Goal: Task Accomplishment & Management: Complete application form

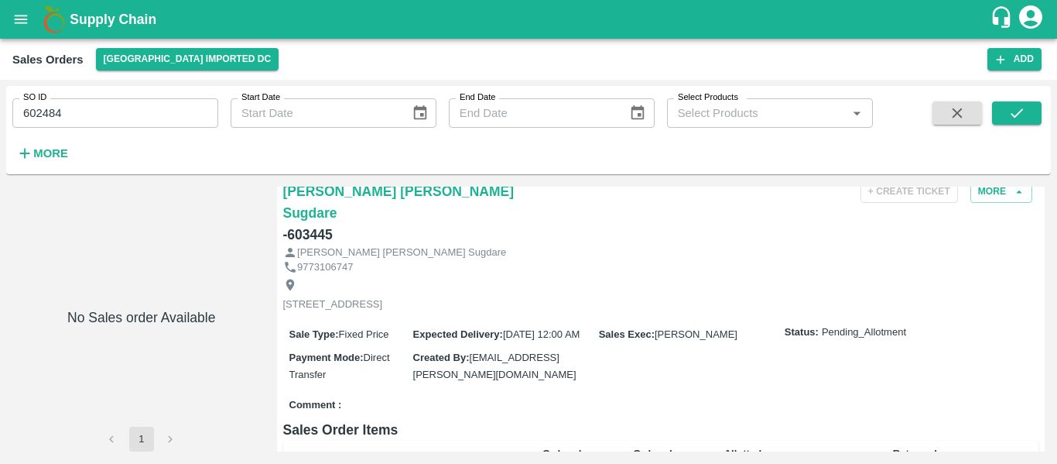
scroll to position [33, 0]
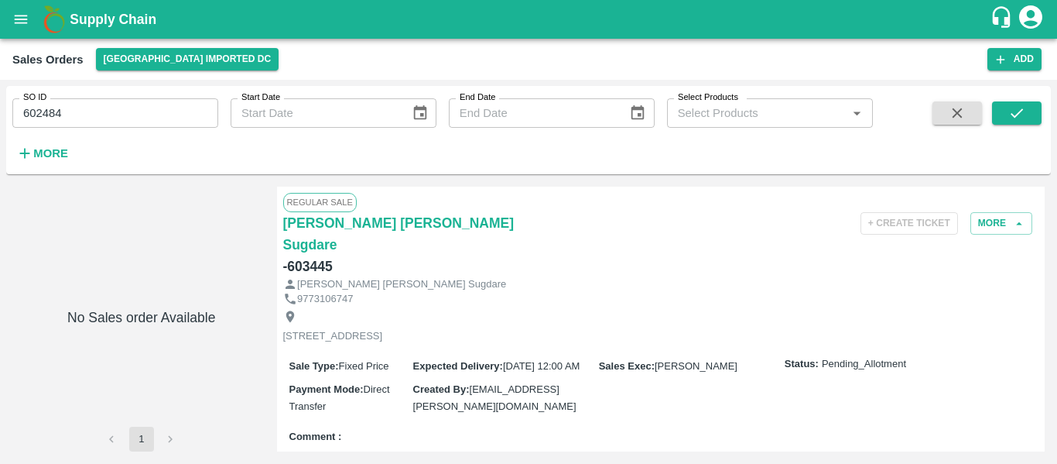
click at [1040, 17] on icon "account of current user" at bounding box center [1030, 16] width 23 height 23
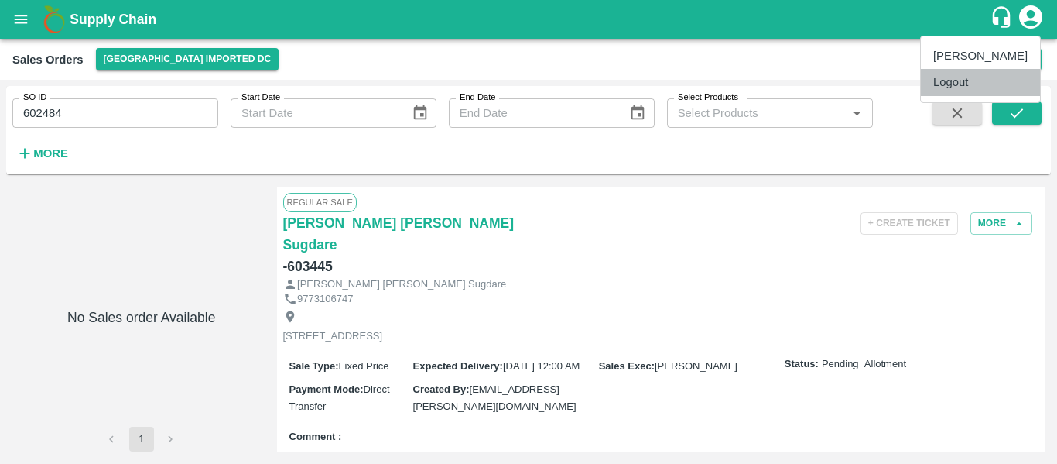
click at [971, 91] on li "Logout" at bounding box center [980, 82] width 119 height 26
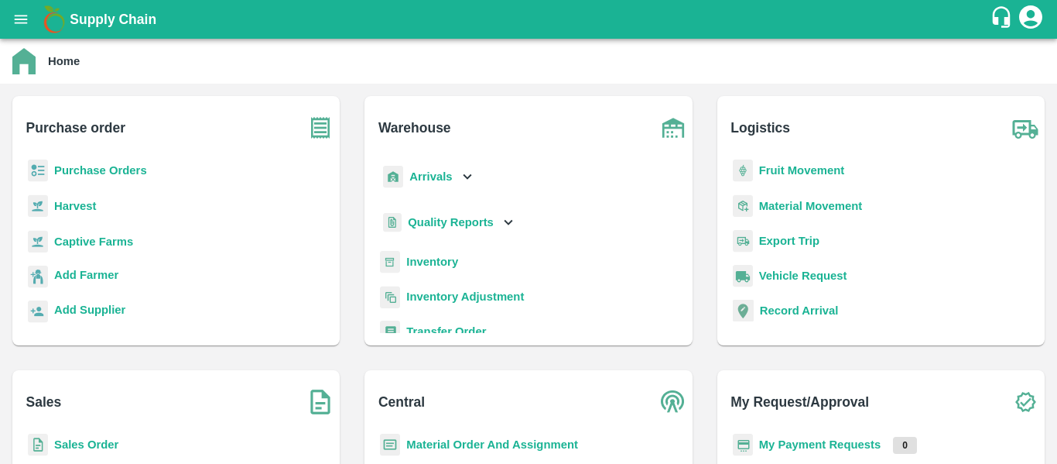
scroll to position [90, 0]
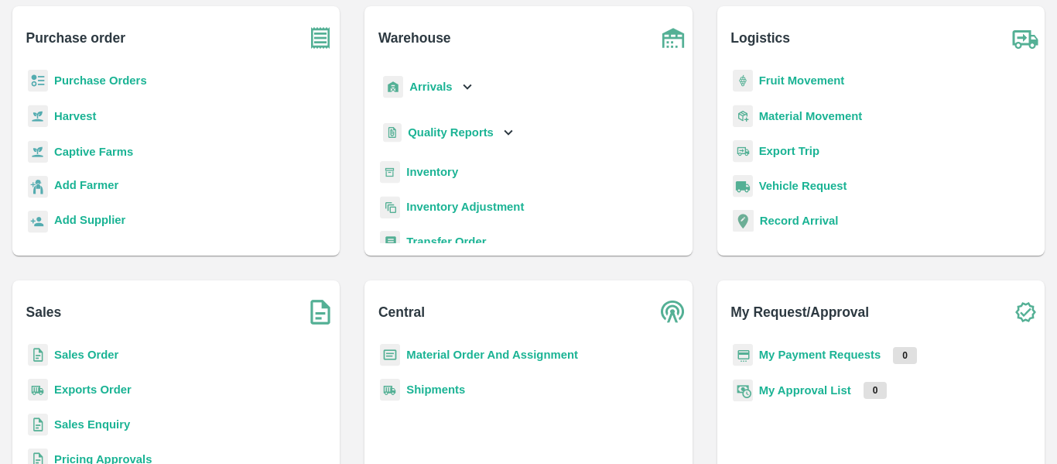
click at [96, 358] on b "Sales Order" at bounding box center [86, 354] width 64 height 12
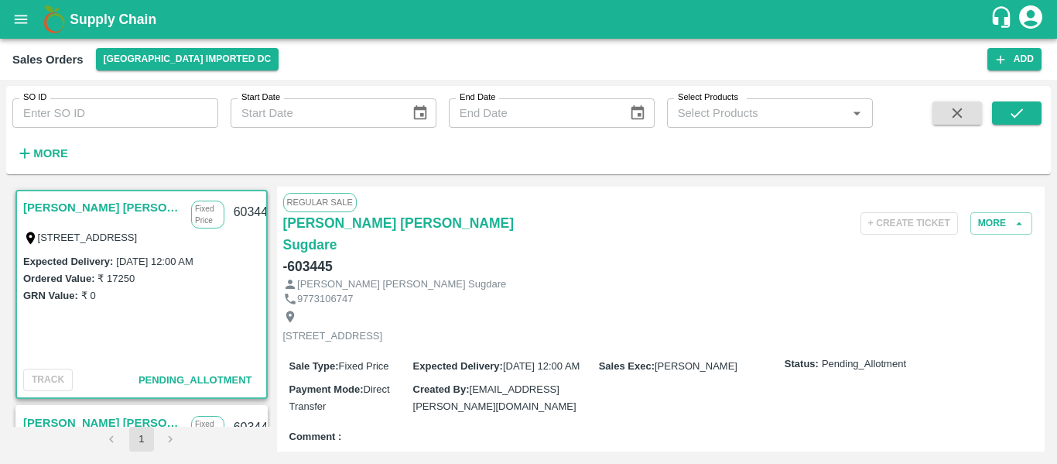
click at [202, 286] on div "GRN Value: ₹ 0" at bounding box center [141, 294] width 237 height 17
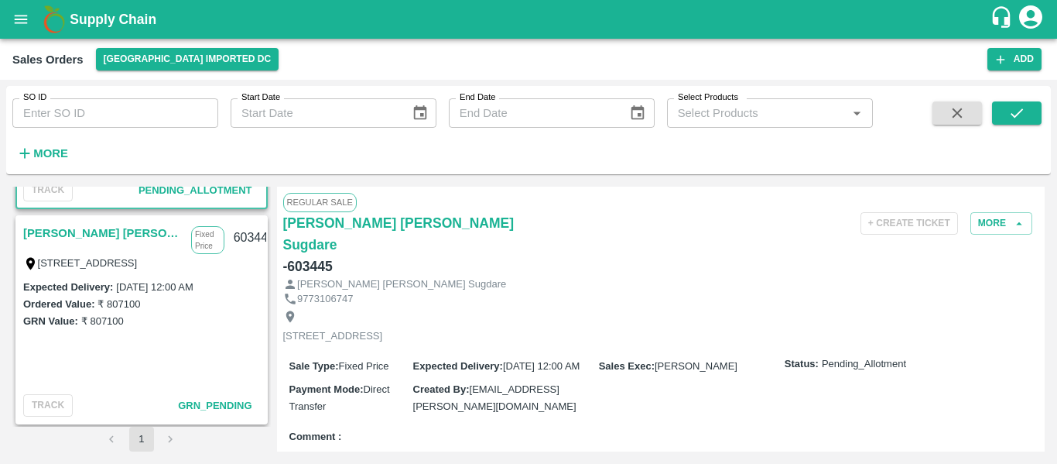
scroll to position [189, 0]
click at [89, 230] on link "[PERSON_NAME] [PERSON_NAME] Sugdare" at bounding box center [103, 234] width 160 height 20
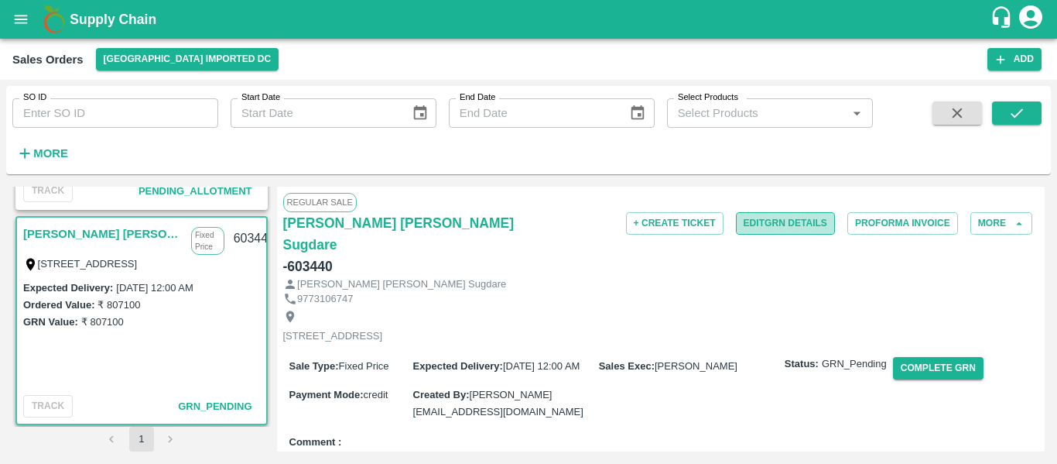
click at [768, 216] on button "Edit GRN Details" at bounding box center [785, 223] width 99 height 22
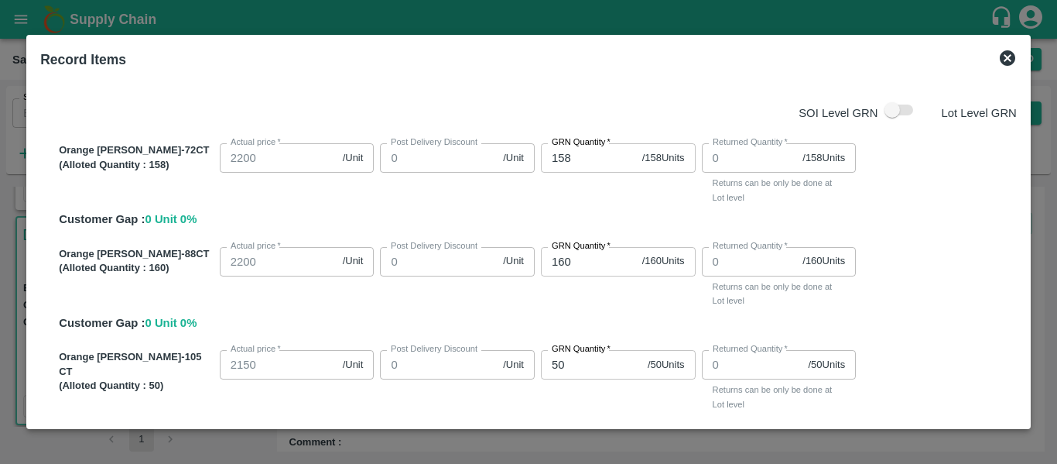
click at [1012, 58] on icon at bounding box center [1007, 57] width 15 height 15
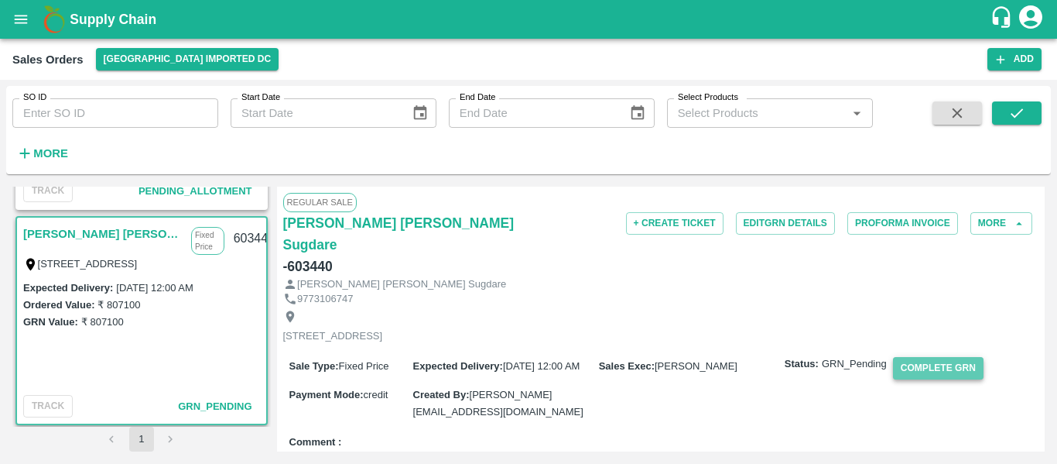
click at [930, 357] on button "Complete GRN" at bounding box center [938, 368] width 91 height 22
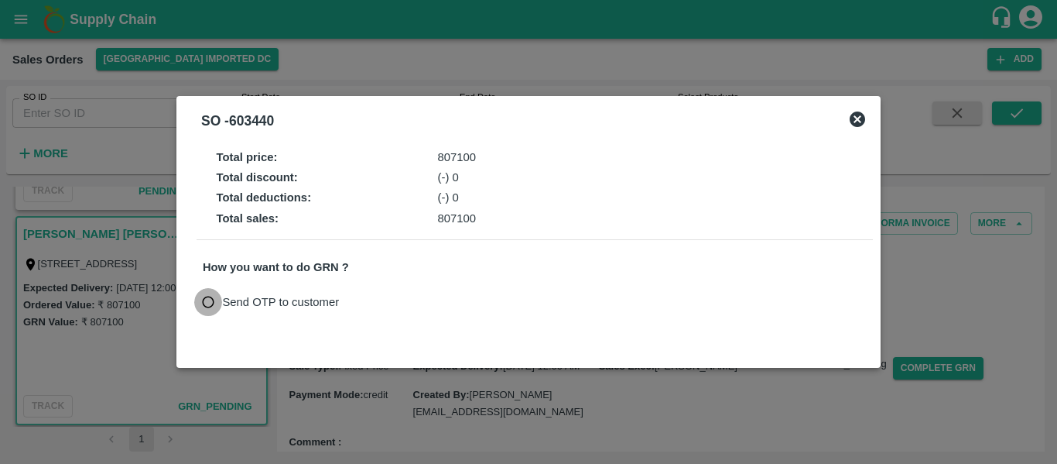
click at [221, 310] on input "Send OTP to customer" at bounding box center [208, 302] width 29 height 29
radio input "true"
click at [378, 307] on button "Send OTP" at bounding box center [382, 302] width 63 height 22
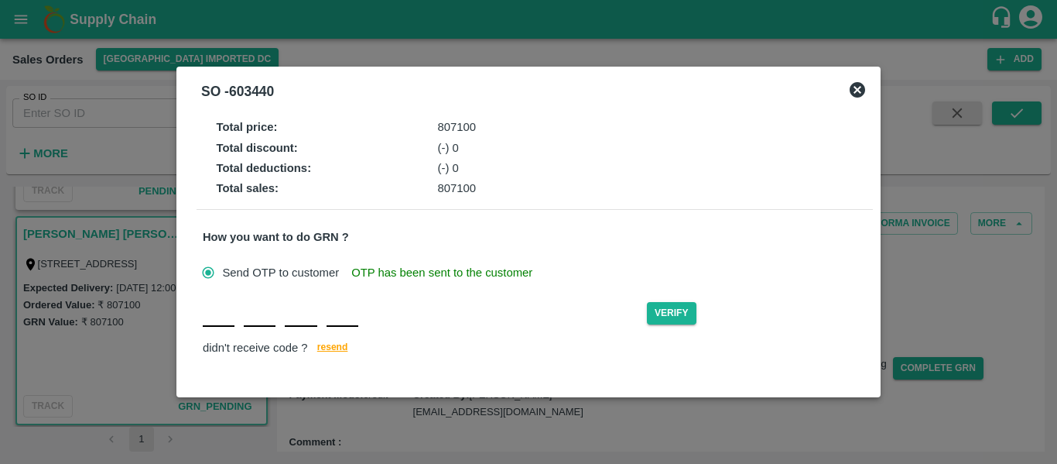
click at [212, 321] on input "text" at bounding box center [219, 313] width 32 height 28
type input "V"
type input "H"
type input "G"
type input "W"
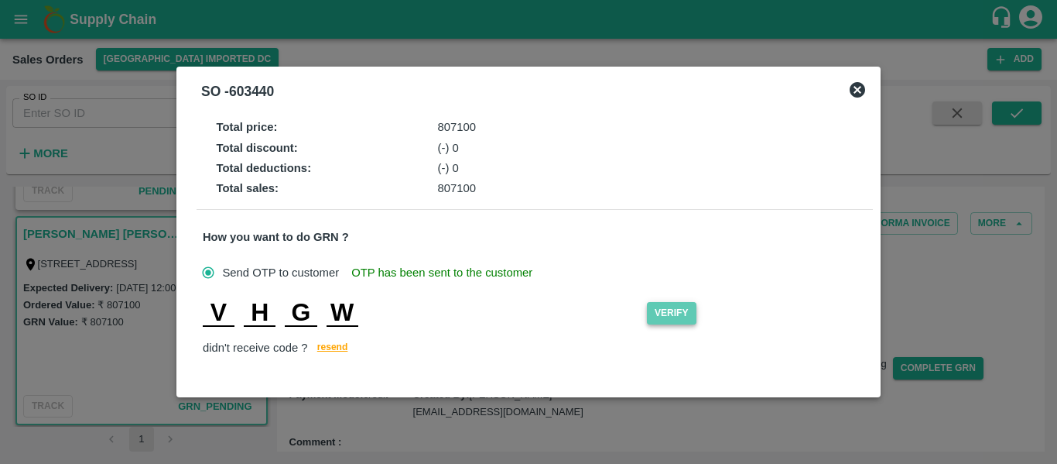
click at [681, 315] on button "Verify" at bounding box center [672, 313] width 50 height 22
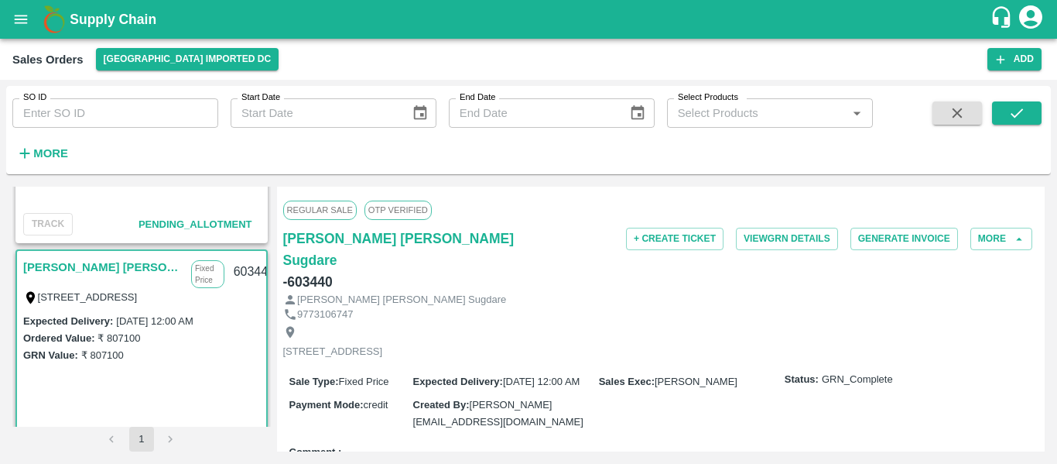
scroll to position [154, 0]
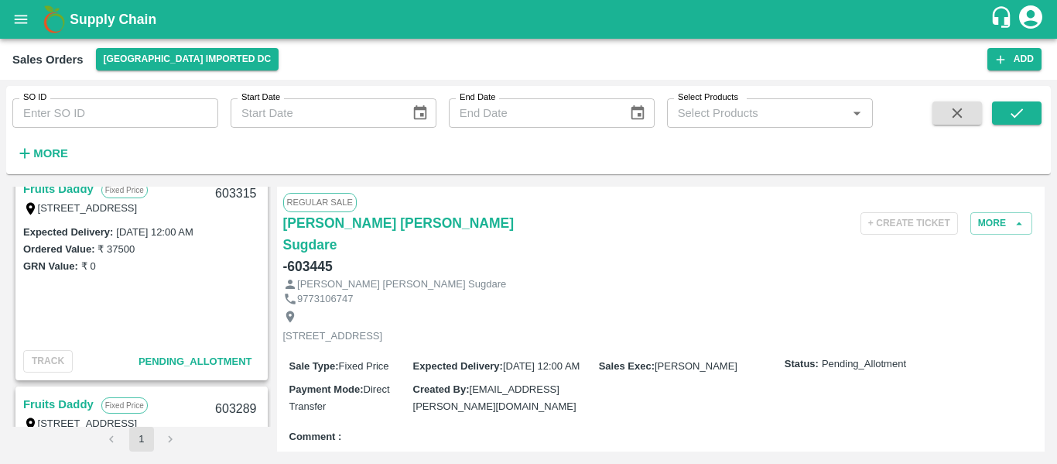
scroll to position [817, 0]
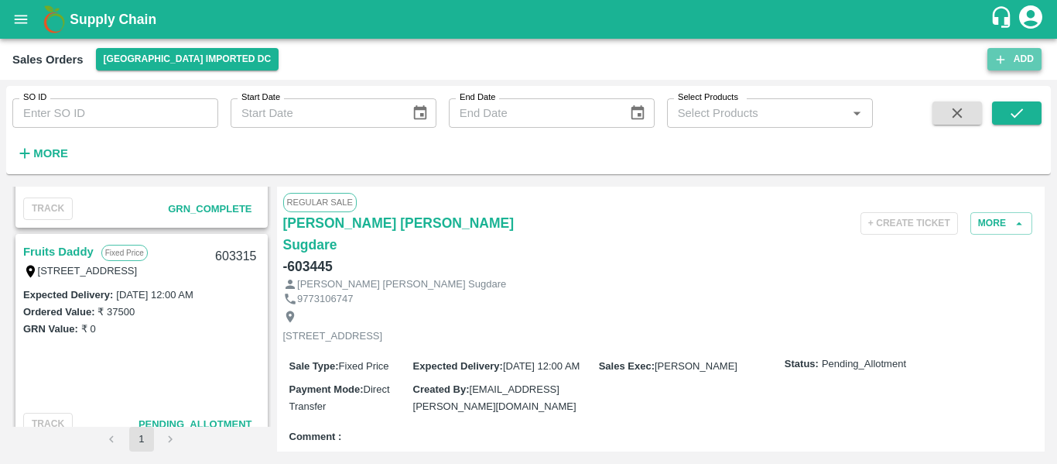
click at [1013, 65] on button "Add" at bounding box center [1015, 59] width 54 height 22
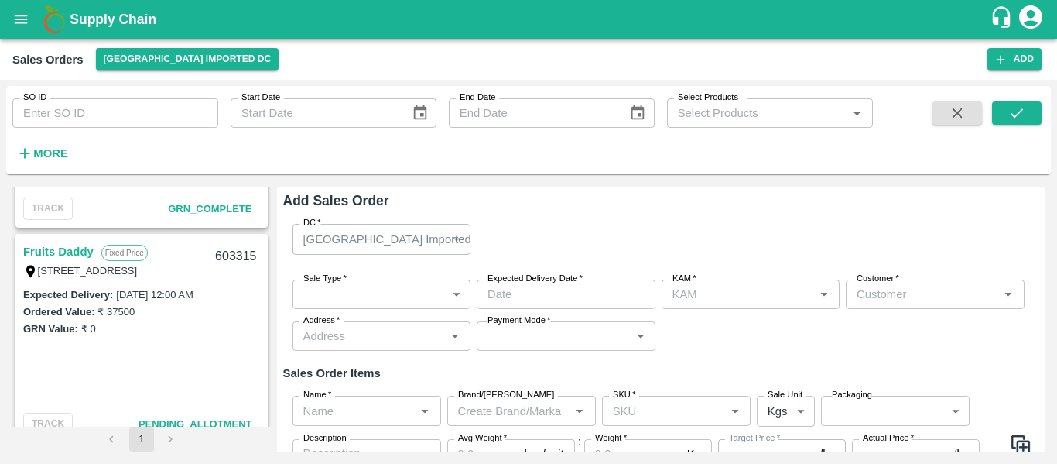
type input "[PERSON_NAME]"
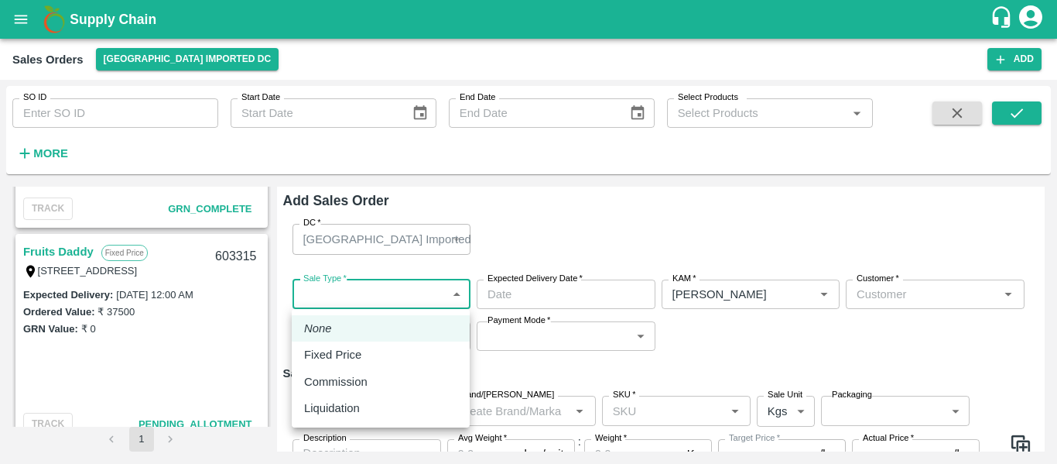
click at [340, 292] on body "Supply Chain Sales Orders Mumbai Imported DC Add SO ID SO ID Start Date Start D…" at bounding box center [528, 232] width 1057 height 464
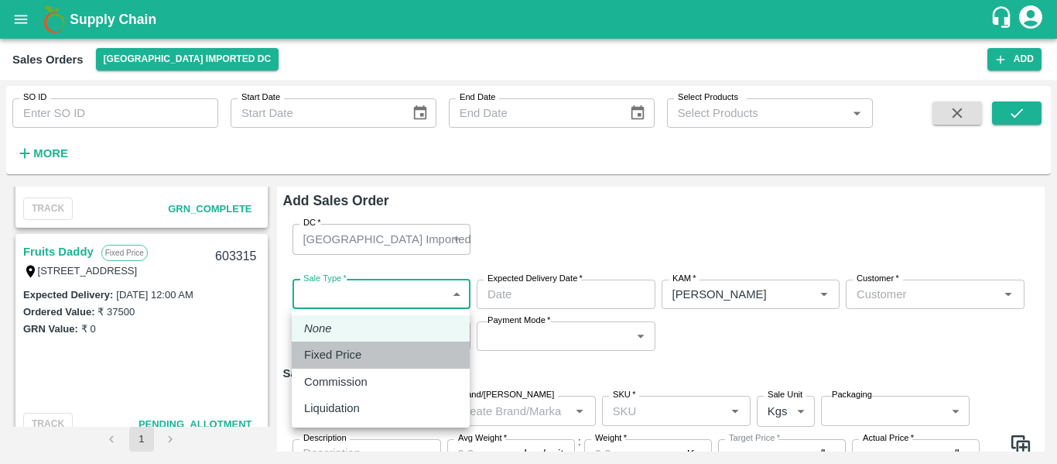
click at [318, 357] on p "Fixed Price" at bounding box center [332, 354] width 57 height 17
type input "1"
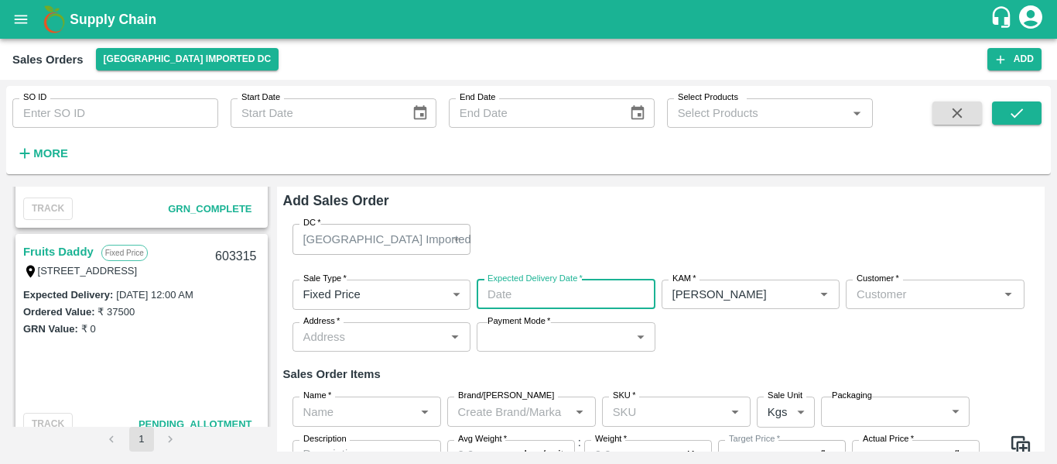
type input "DD/MM/YYYY hh:mm aa"
click at [520, 298] on input "DD/MM/YYYY hh:mm aa" at bounding box center [561, 293] width 168 height 29
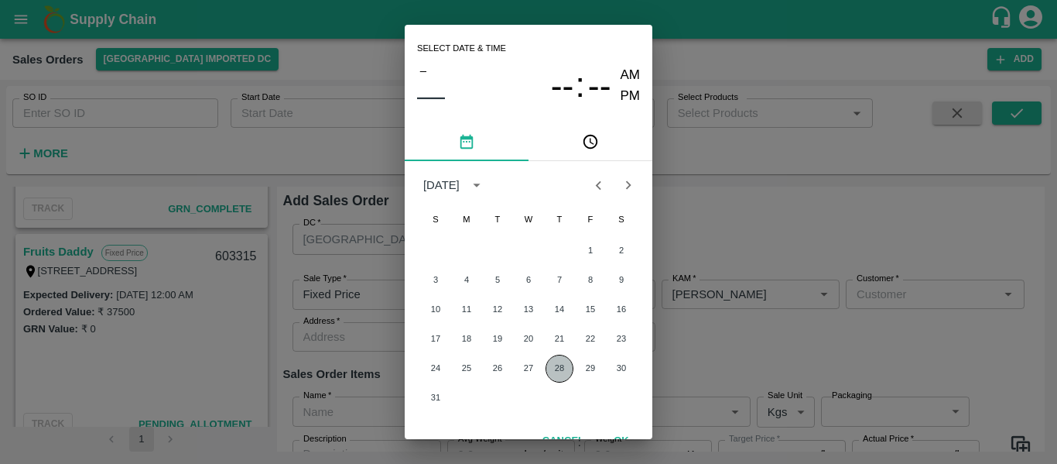
click at [558, 372] on button "28" at bounding box center [560, 369] width 28 height 28
type input "28/08/2025 12:00 AM"
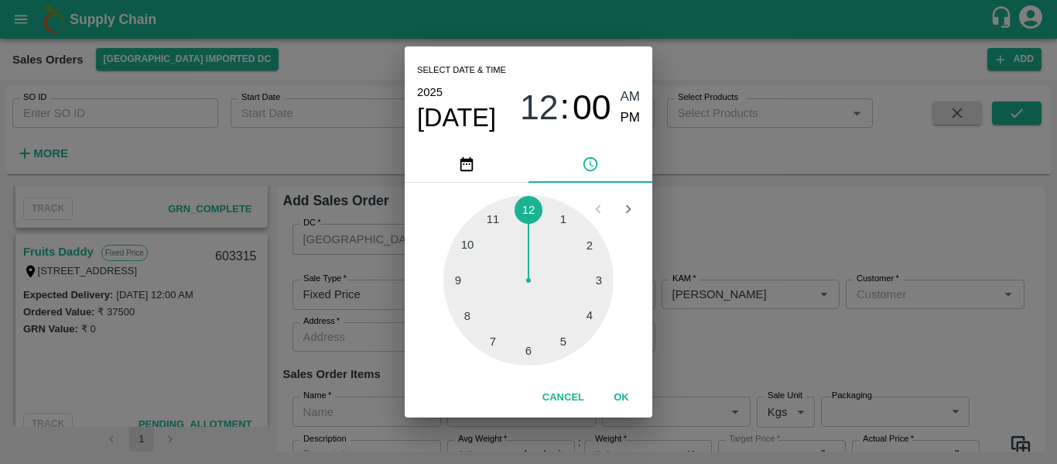
click at [558, 372] on div "1 2 3 4 5 6 7 8 9 10 11 12" at bounding box center [529, 280] width 248 height 195
click at [627, 391] on button "OK" at bounding box center [622, 397] width 50 height 27
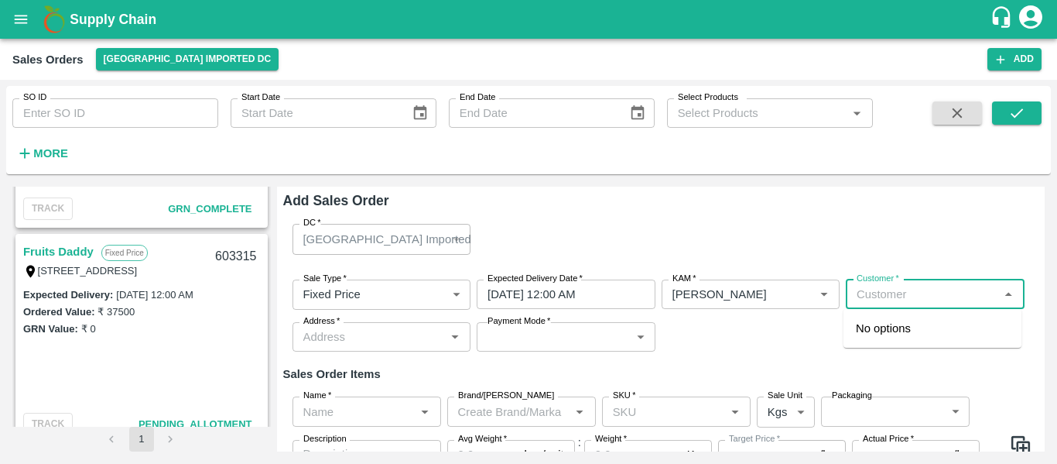
click at [873, 293] on input "Customer   *" at bounding box center [923, 294] width 144 height 20
click at [895, 334] on p "[PERSON_NAME] [PERSON_NAME] Sugdare" at bounding box center [932, 337] width 153 height 35
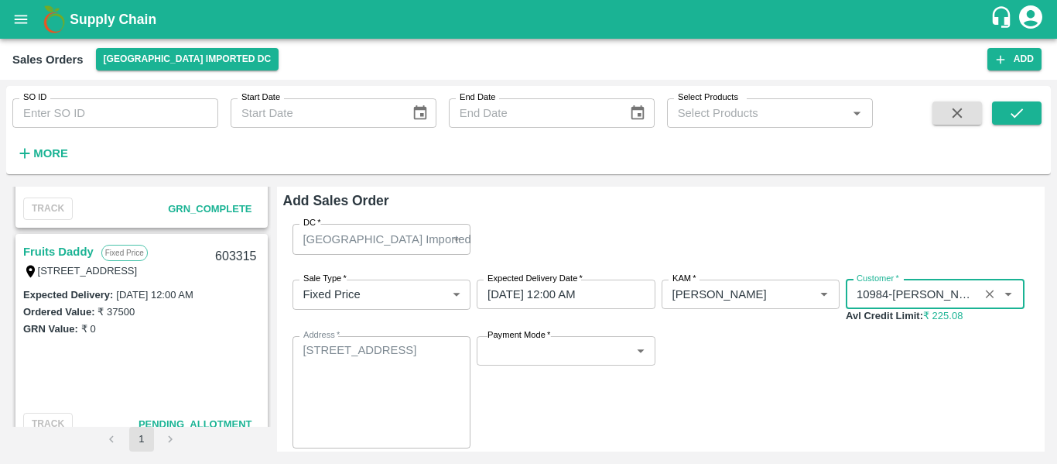
scroll to position [107, 0]
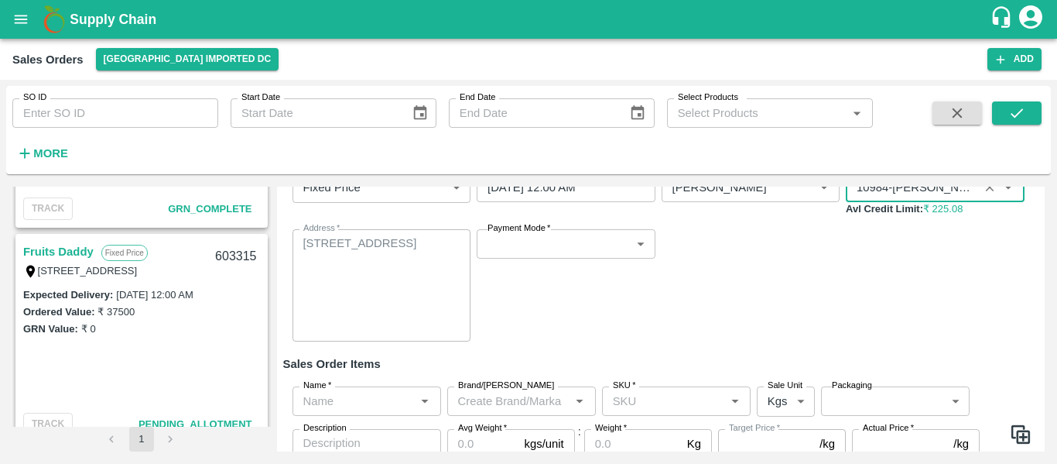
type input "10984-Nilesh Dinesh Sugdare"
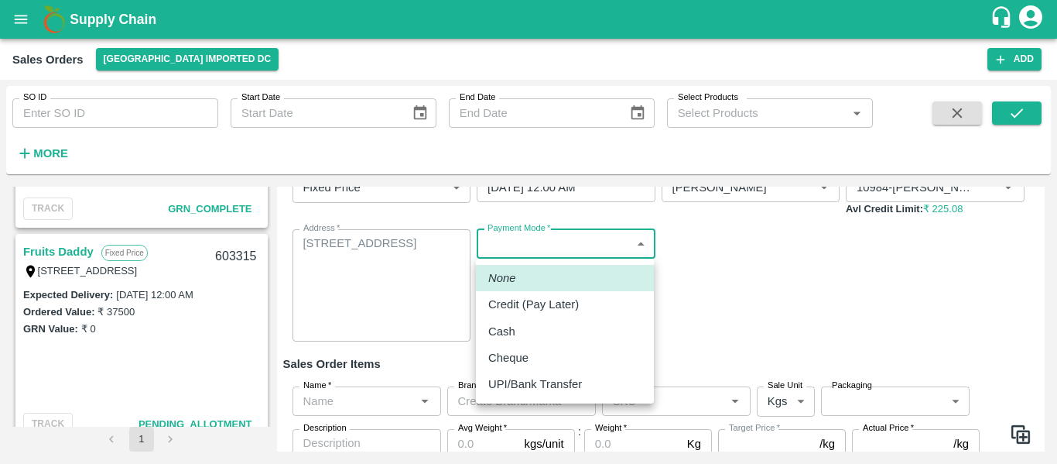
click at [536, 248] on body "Supply Chain Sales Orders Mumbai Imported DC Add SO ID SO ID Start Date Start D…" at bounding box center [528, 232] width 1057 height 464
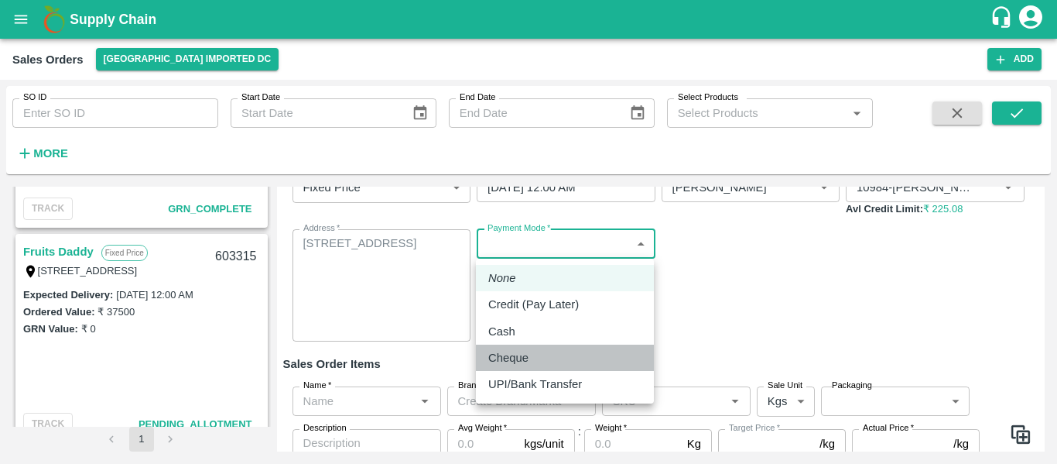
click at [528, 351] on p "Cheque" at bounding box center [508, 357] width 40 height 17
type input "Cheque"
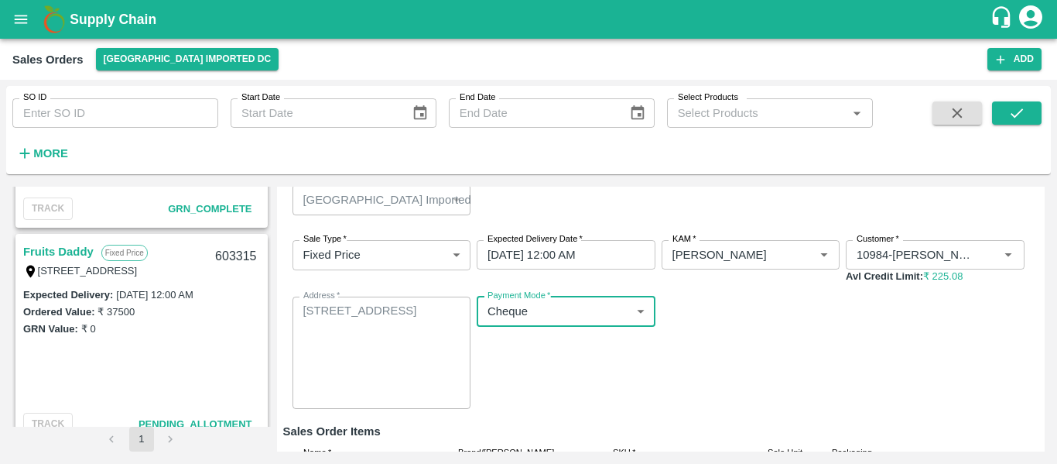
scroll to position [0, 0]
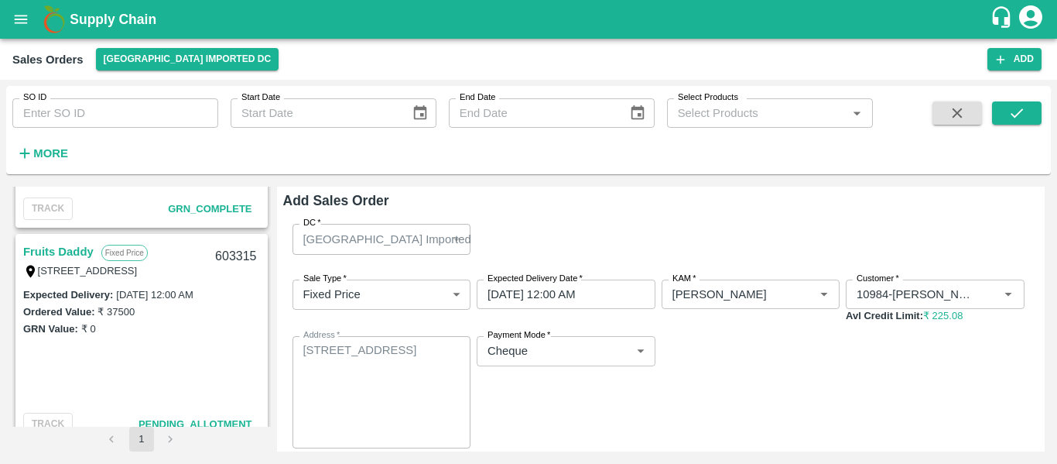
click at [967, 341] on div "Sale Type   * Fixed Price 1 Sale Type Expected Delivery Date   * 28/08/2025 12:…" at bounding box center [661, 364] width 756 height 194
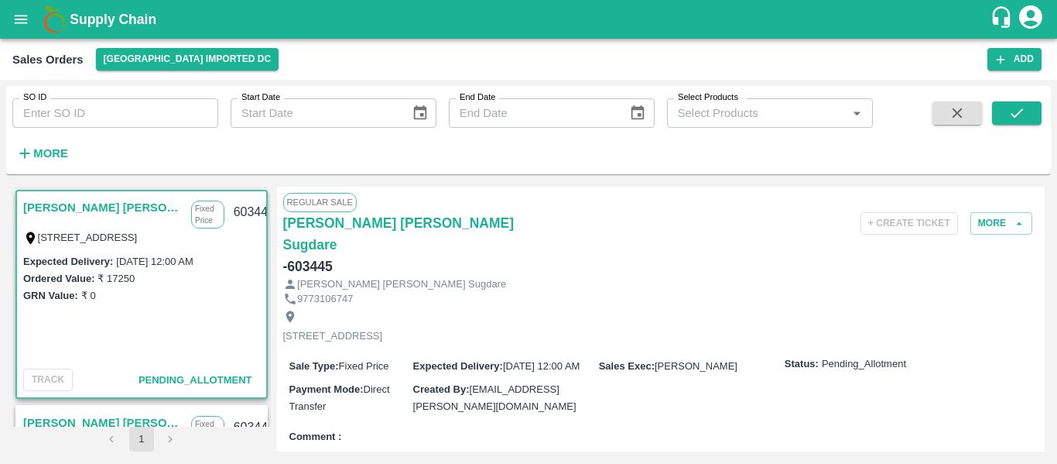
click at [104, 209] on link "[PERSON_NAME] [PERSON_NAME] Sugdare" at bounding box center [103, 207] width 160 height 20
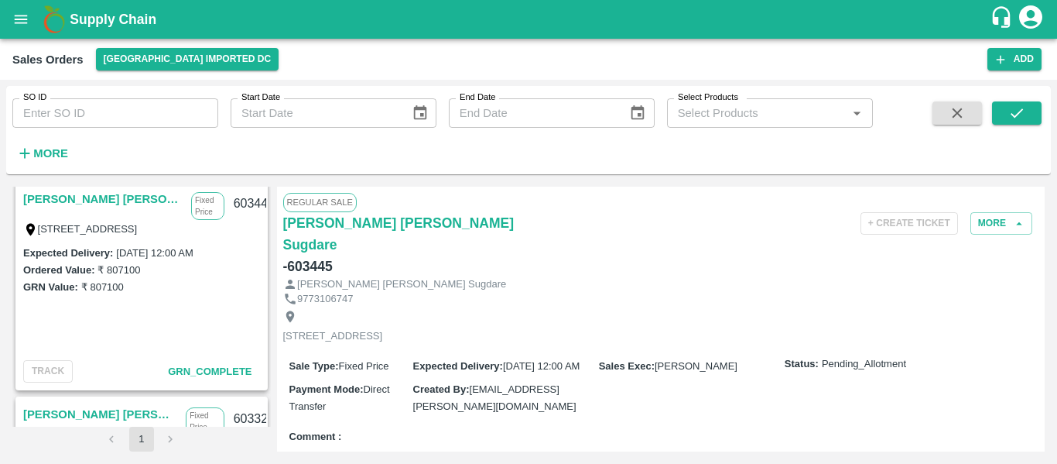
scroll to position [223, 0]
click at [188, 345] on div "Expected Delivery : 28 Aug 2025, 12:00 AM Ordered Value: ₹ 807100 GRN Value: ₹ …" at bounding box center [141, 300] width 249 height 111
click at [133, 202] on link "[PERSON_NAME] [PERSON_NAME] Sugdare" at bounding box center [103, 200] width 160 height 20
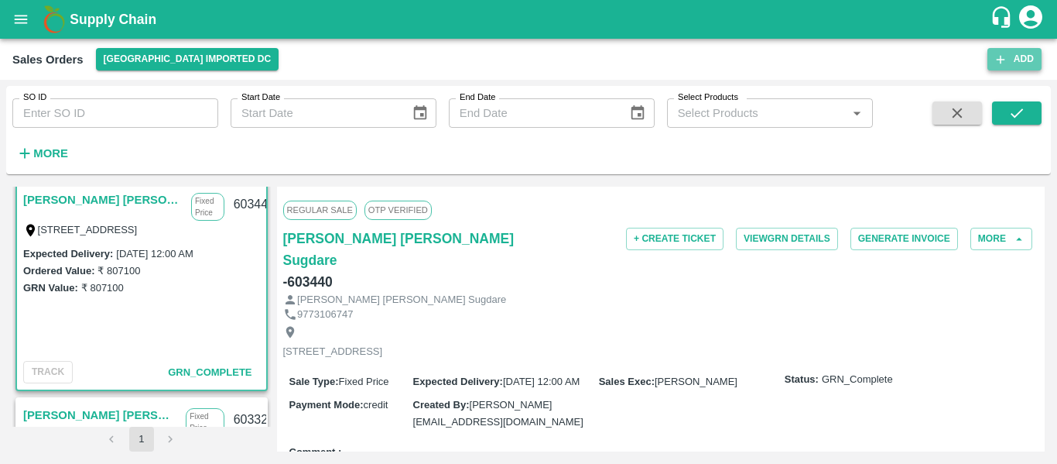
click at [1002, 69] on button "Add" at bounding box center [1015, 59] width 54 height 22
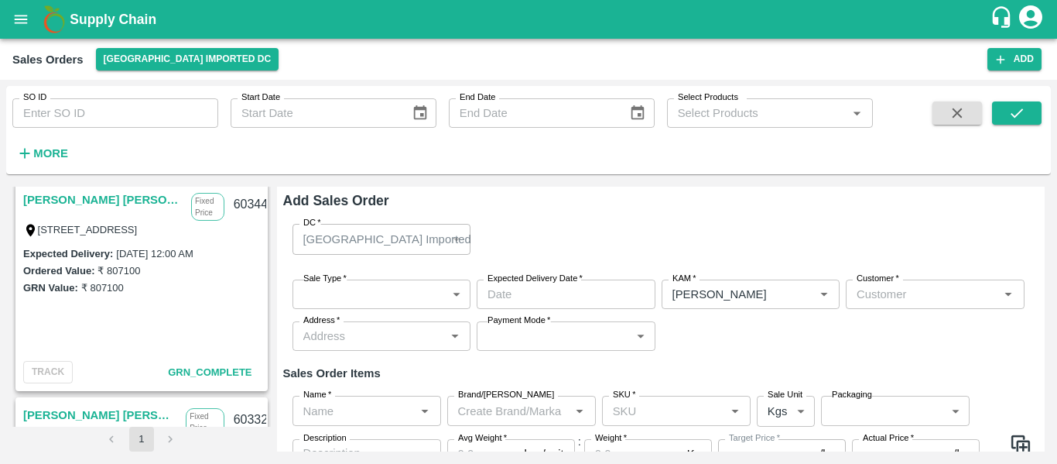
type input "[PERSON_NAME]"
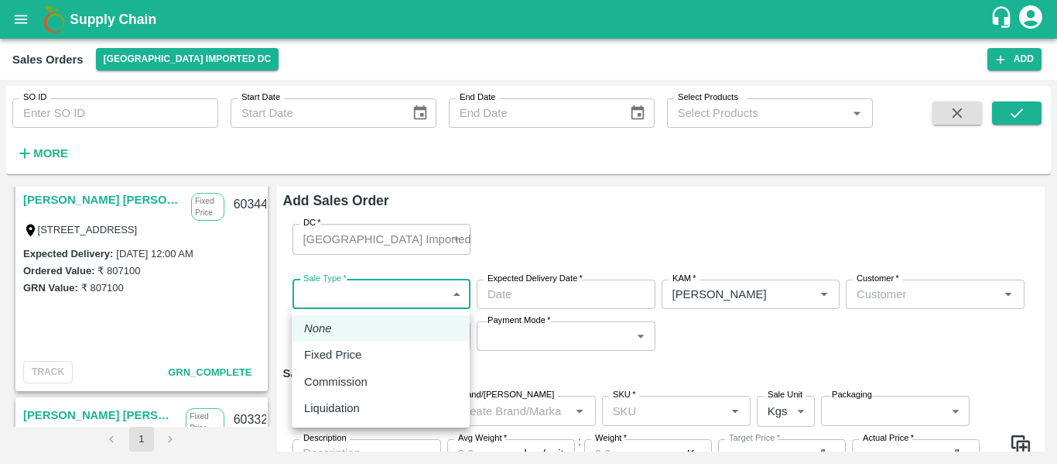
click at [405, 282] on body "Supply Chain Sales Orders Mumbai Imported DC Add SO ID SO ID Start Date Start D…" at bounding box center [528, 232] width 1057 height 464
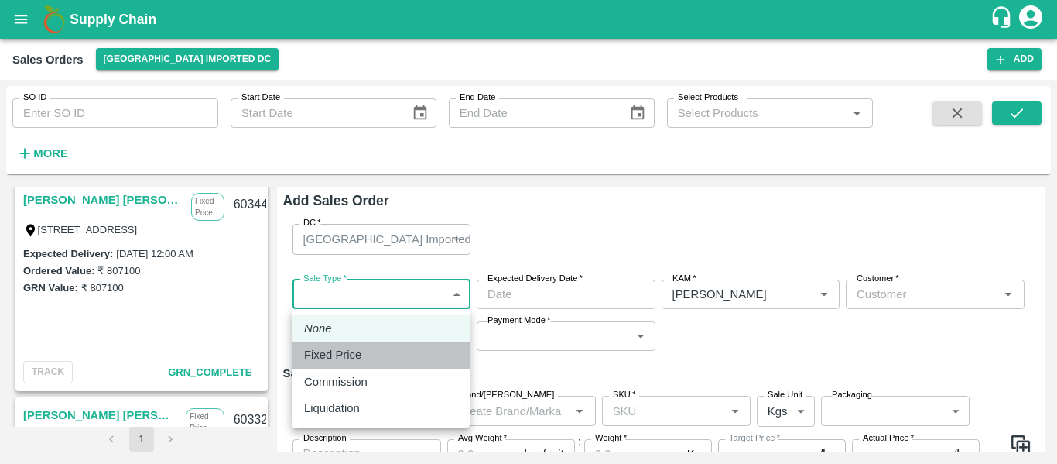
click at [349, 351] on p "Fixed Price" at bounding box center [332, 354] width 57 height 17
type input "1"
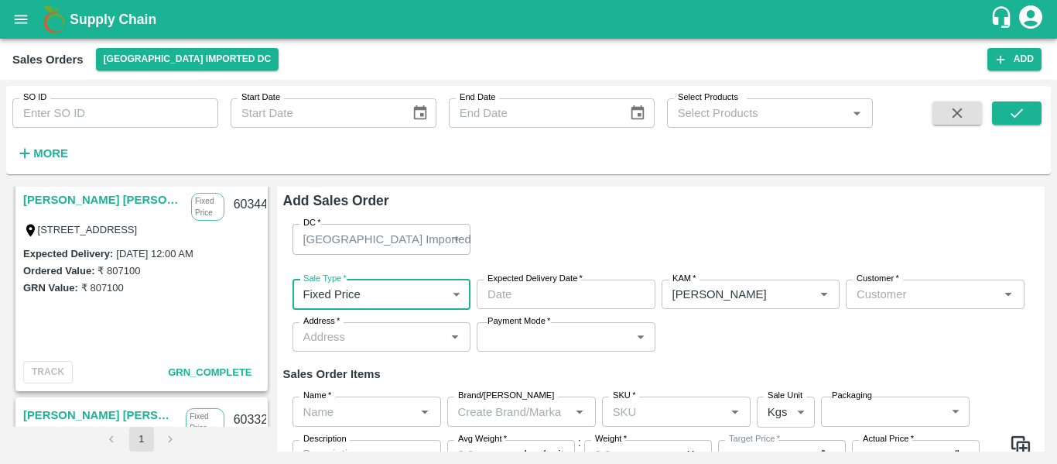
type input "DD/MM/YYYY hh:mm aa"
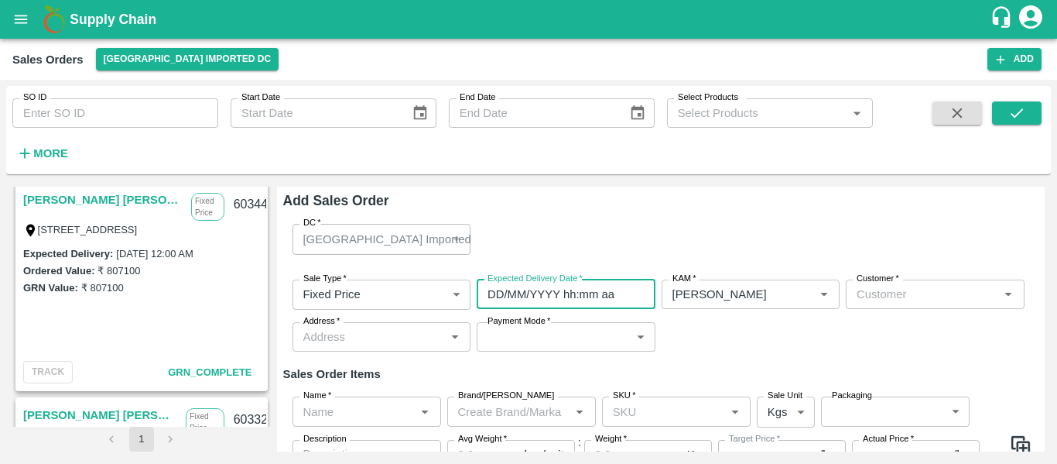
click at [502, 297] on input "DD/MM/YYYY hh:mm aa" at bounding box center [561, 293] width 168 height 29
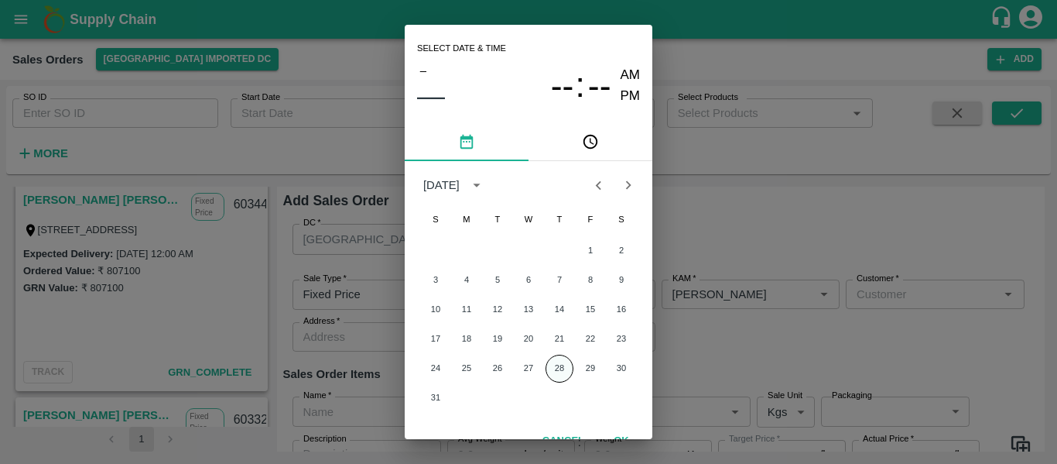
click at [560, 365] on button "28" at bounding box center [560, 369] width 28 height 28
type input "28/08/2025 12:00 AM"
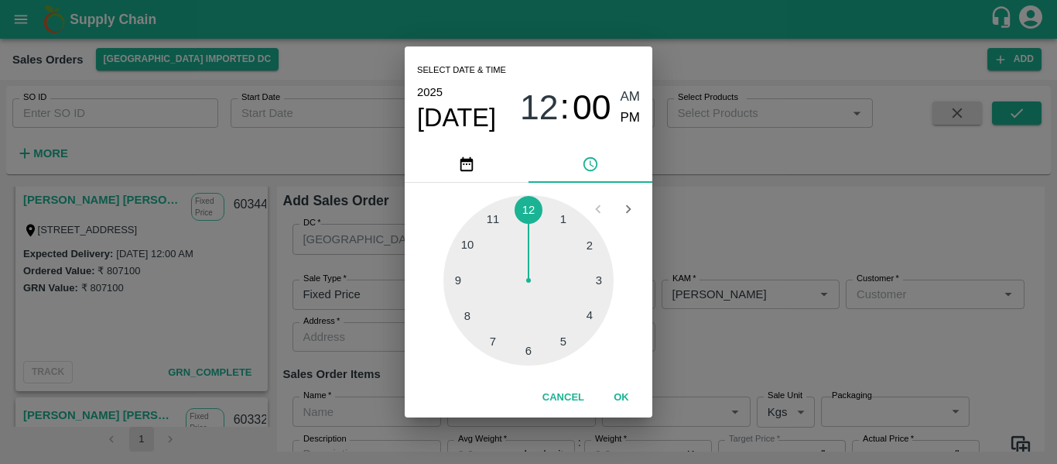
click at [560, 365] on div "1 2 3 4 5 6 7 8 9 10 11 12" at bounding box center [529, 280] width 248 height 195
click at [628, 402] on button "OK" at bounding box center [622, 397] width 50 height 27
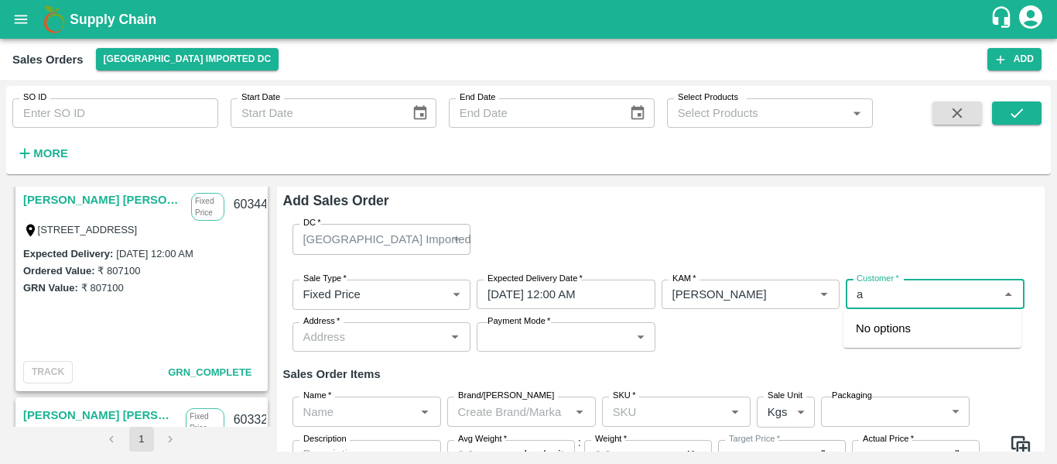
click at [877, 298] on input "Customer   *" at bounding box center [923, 294] width 144 height 20
type input "y"
click at [889, 326] on p "AYYUB [PERSON_NAME]" at bounding box center [923, 328] width 135 height 17
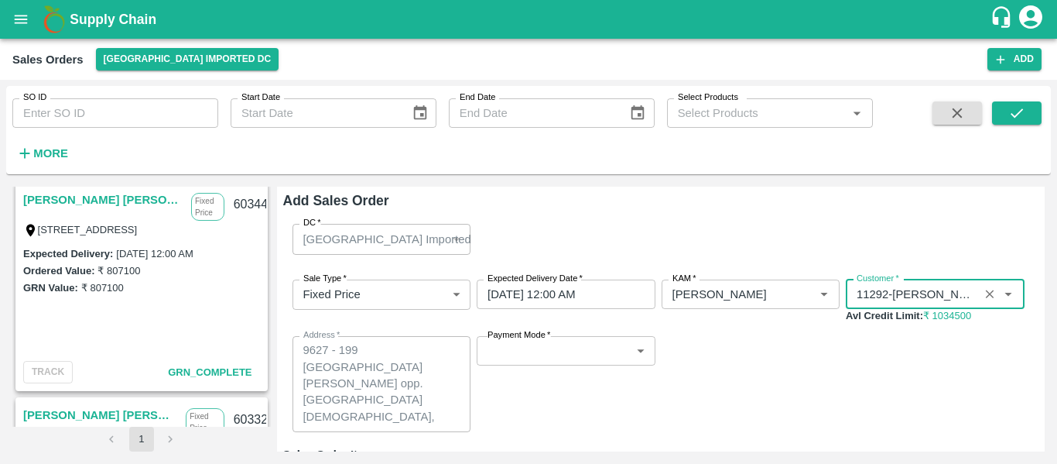
type input "11292-AYYUB ZAKIR BAGWAN"
click at [546, 336] on span "*" at bounding box center [548, 334] width 5 height 9
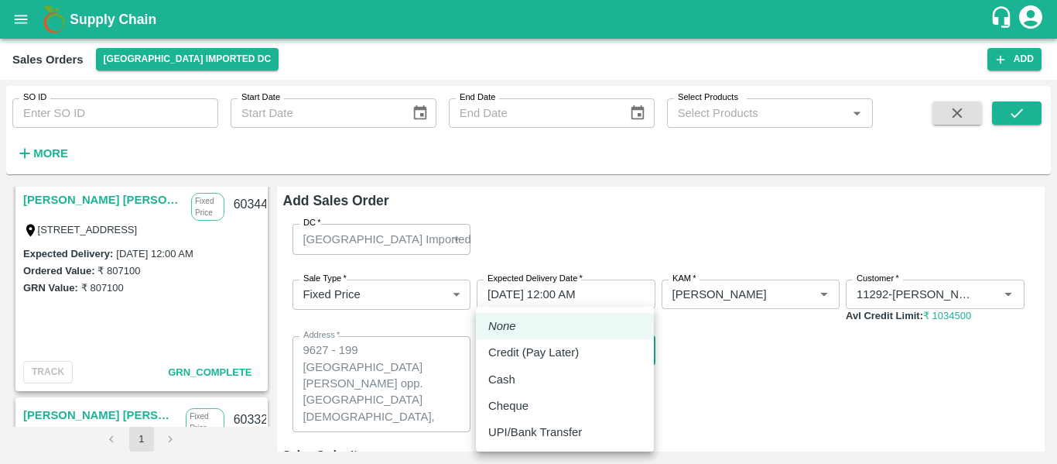
click at [541, 350] on body "Supply Chain Sales Orders Mumbai Imported DC Add SO ID SO ID Start Date Start D…" at bounding box center [528, 232] width 1057 height 464
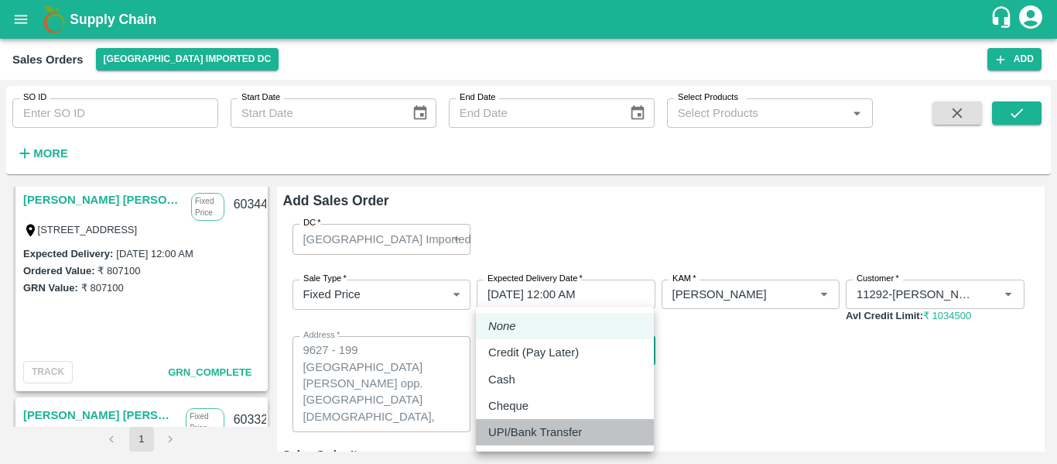
click at [533, 428] on p "UPI/Bank Transfer" at bounding box center [535, 431] width 94 height 17
type input "Direct Transfer"
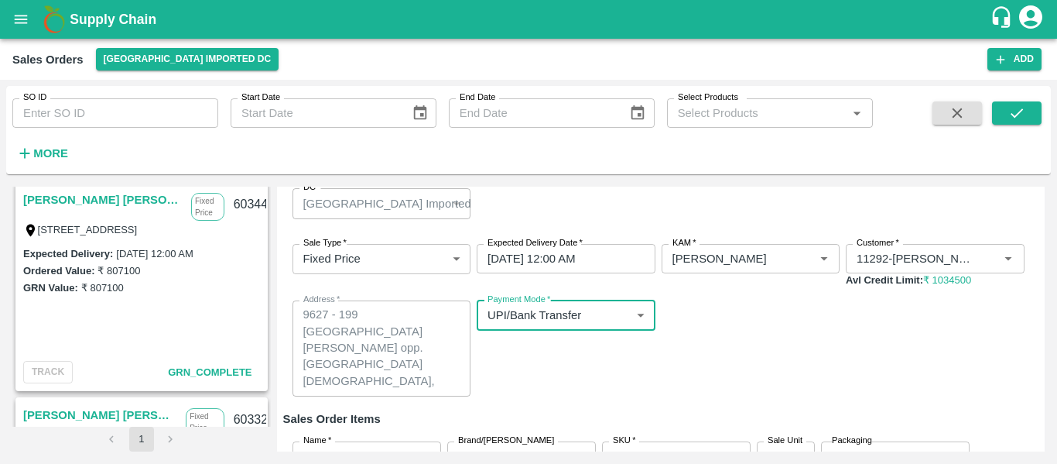
scroll to position [164, 0]
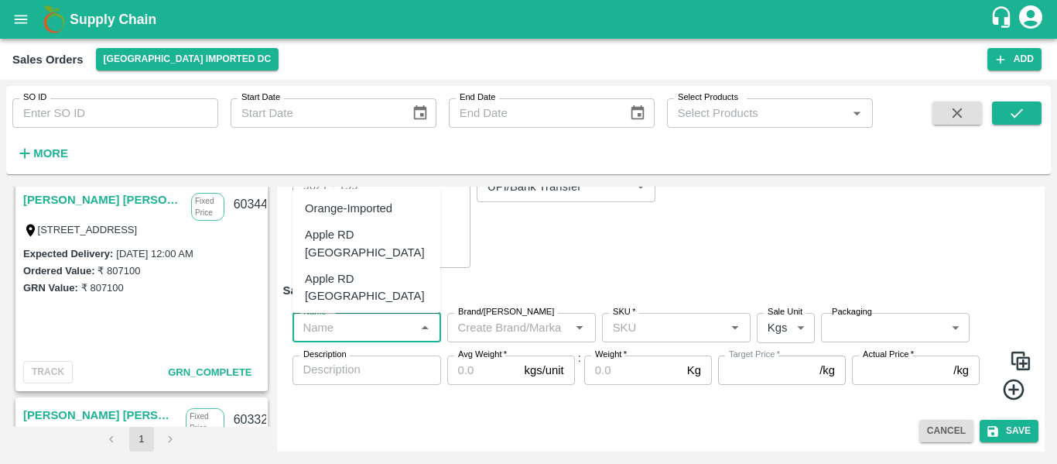
click at [385, 329] on input "Name   *" at bounding box center [354, 327] width 114 height 20
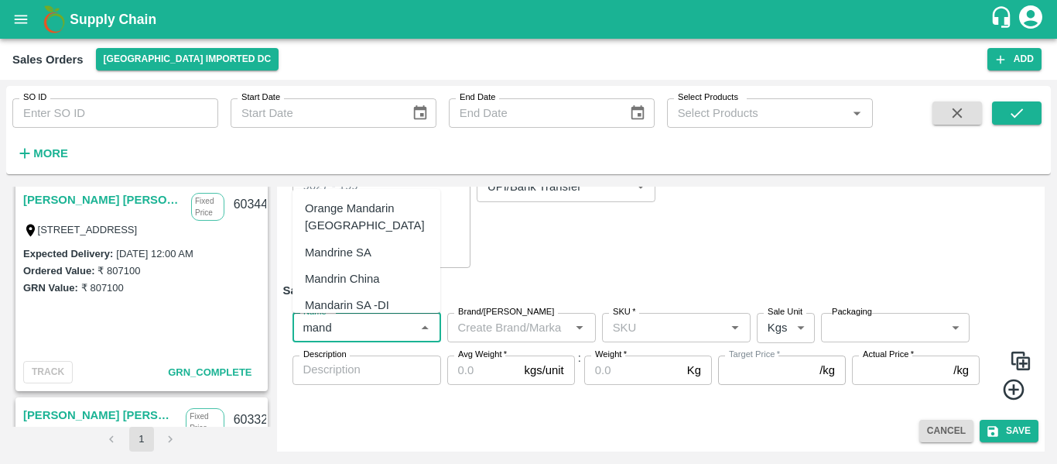
click at [348, 299] on div "Mandarin SA -DI" at bounding box center [347, 304] width 84 height 17
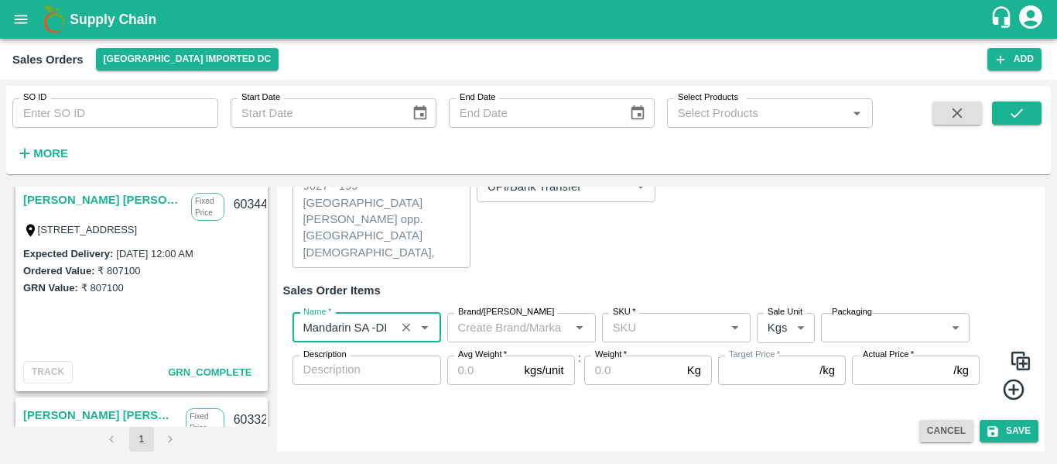
type input "Mandarin SA -DI"
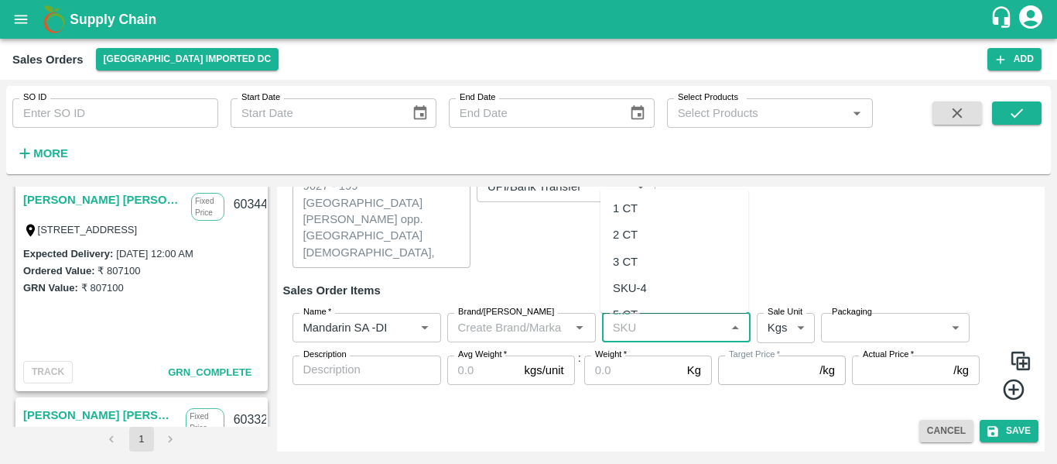
click at [621, 335] on input "SKU   *" at bounding box center [664, 327] width 114 height 20
click at [632, 231] on div "2 CT" at bounding box center [625, 234] width 25 height 17
type input "2 CT"
type input "NA"
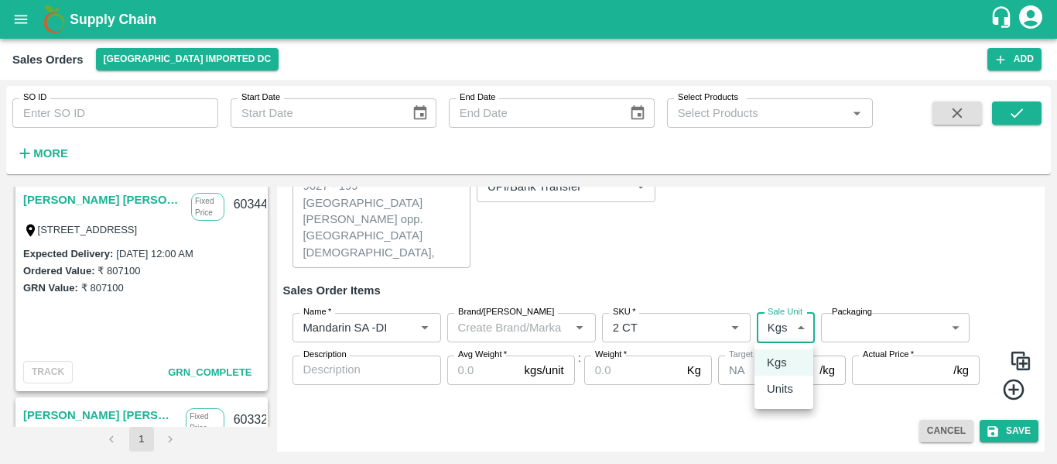
click at [790, 329] on body "Supply Chain Sales Orders Mumbai Imported DC Add SO ID SO ID Start Date Start D…" at bounding box center [528, 232] width 1057 height 464
click at [786, 396] on p "Units" at bounding box center [780, 388] width 26 height 17
type input "2"
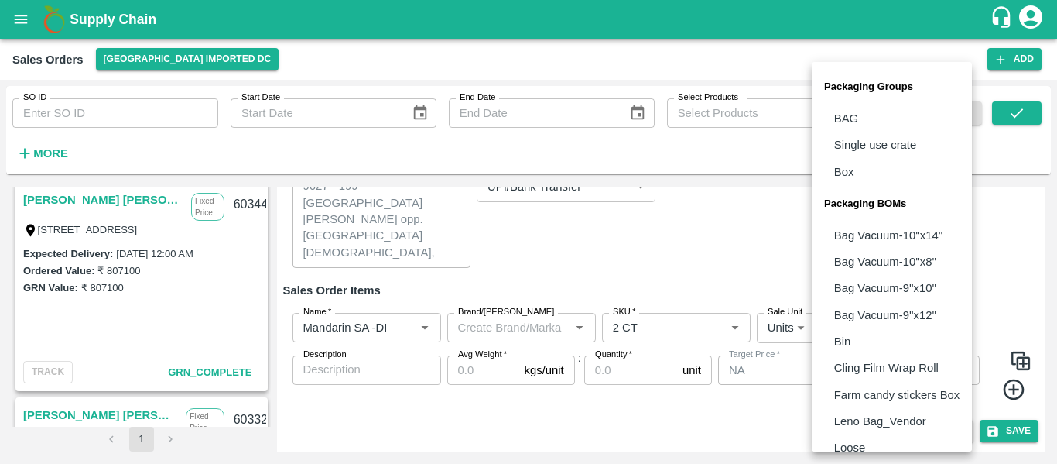
click at [843, 337] on body "Supply Chain Sales Orders Mumbai Imported DC Add SO ID SO ID Start Date Start D…" at bounding box center [528, 232] width 1057 height 464
click at [852, 170] on p "Box" at bounding box center [844, 171] width 20 height 17
type input "GRP/1"
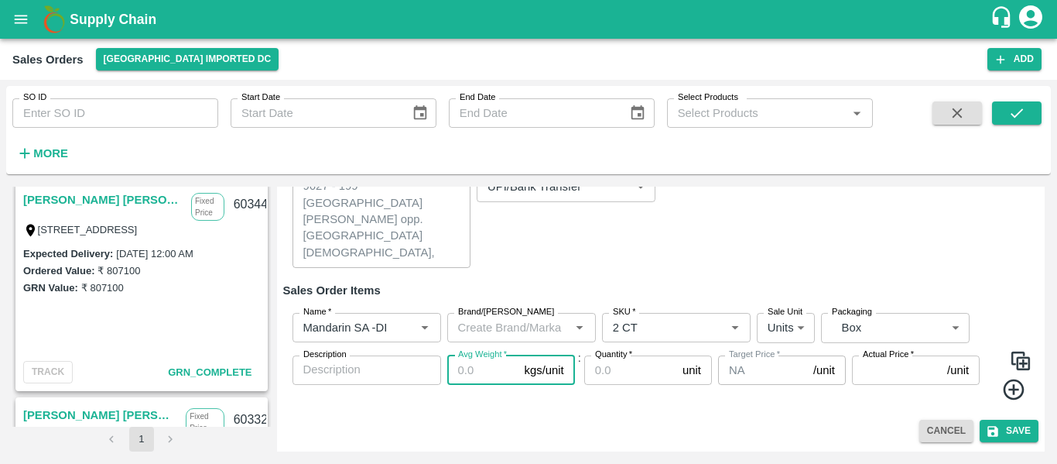
click at [497, 375] on input "Avg Weight   *" at bounding box center [482, 369] width 71 height 29
type input "10"
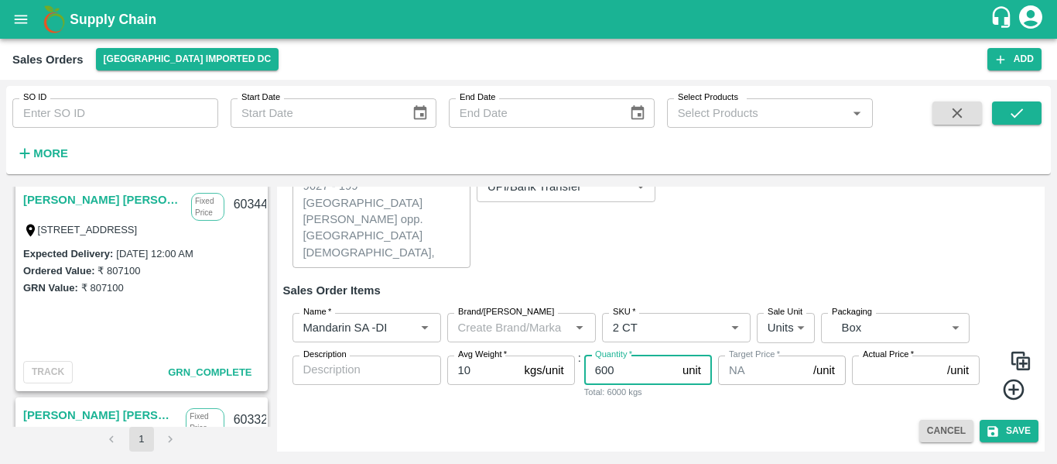
type input "600"
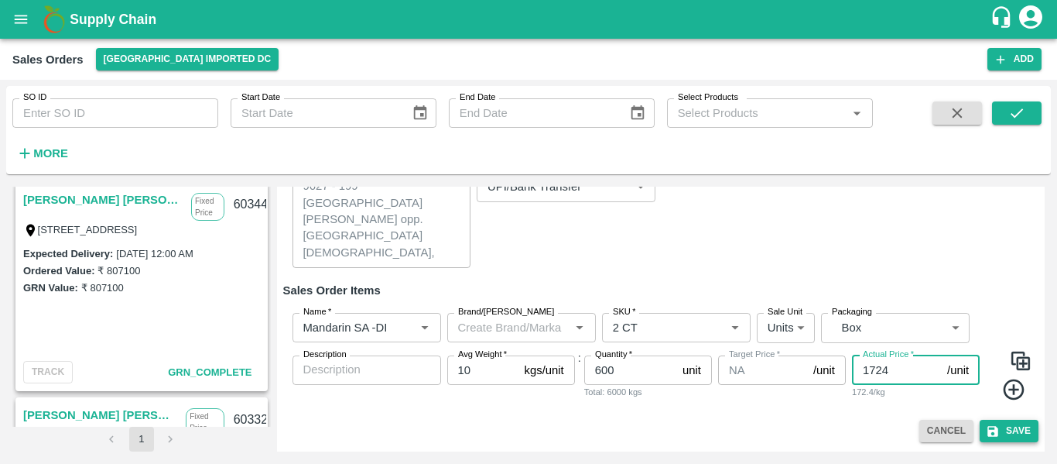
type input "1724"
click at [1005, 431] on button "Save" at bounding box center [1009, 431] width 59 height 22
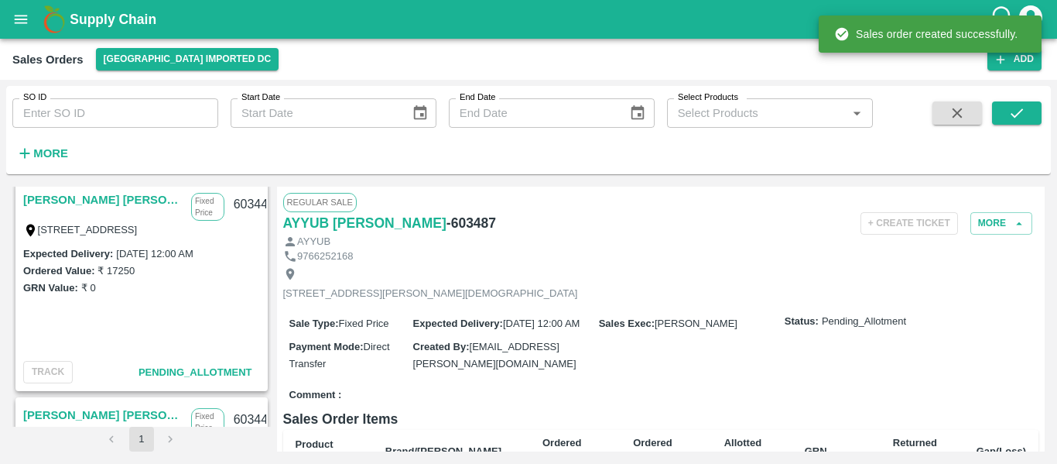
scroll to position [438, 0]
click at [472, 226] on h6 "- 603487" at bounding box center [472, 223] width 50 height 22
copy h6 "603487"
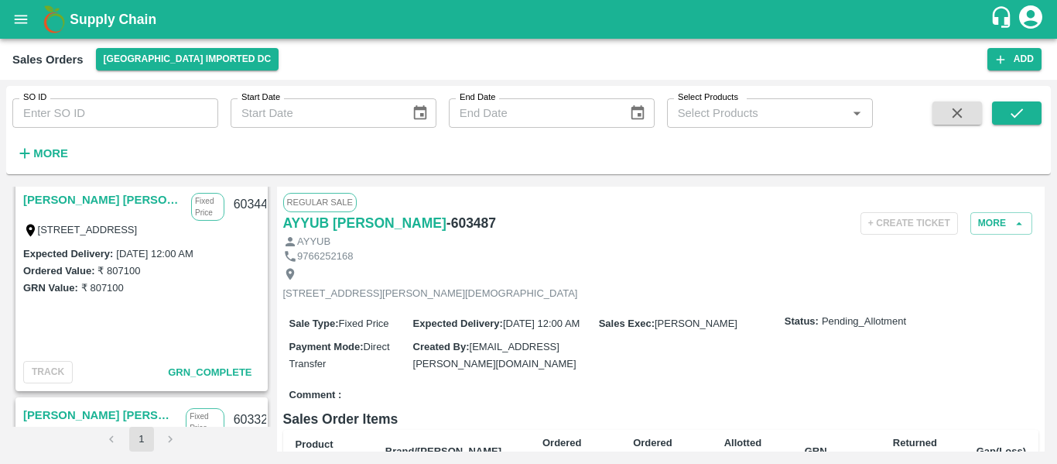
click at [677, 268] on div "[STREET_ADDRESS][PERSON_NAME][DEMOGRAPHIC_DATA]" at bounding box center [661, 283] width 756 height 41
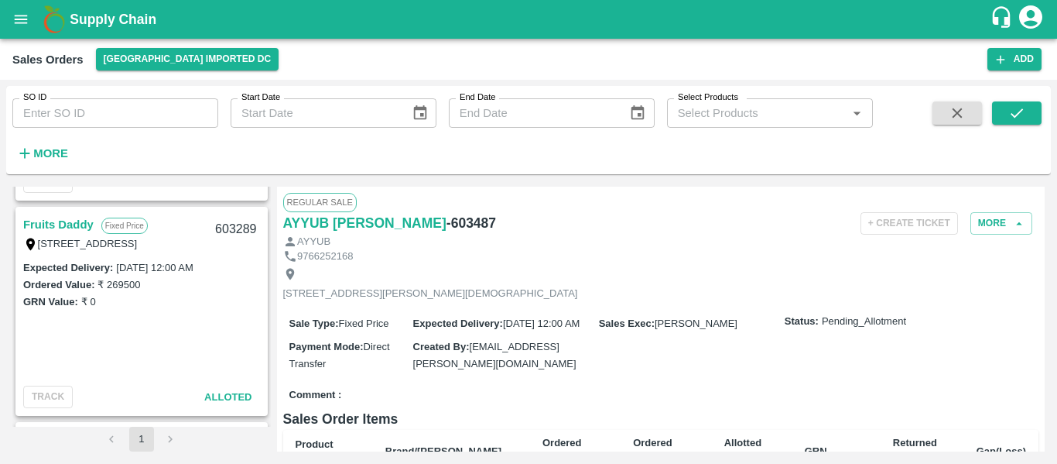
scroll to position [1273, 0]
click at [98, 117] on input "SO ID" at bounding box center [115, 112] width 206 height 29
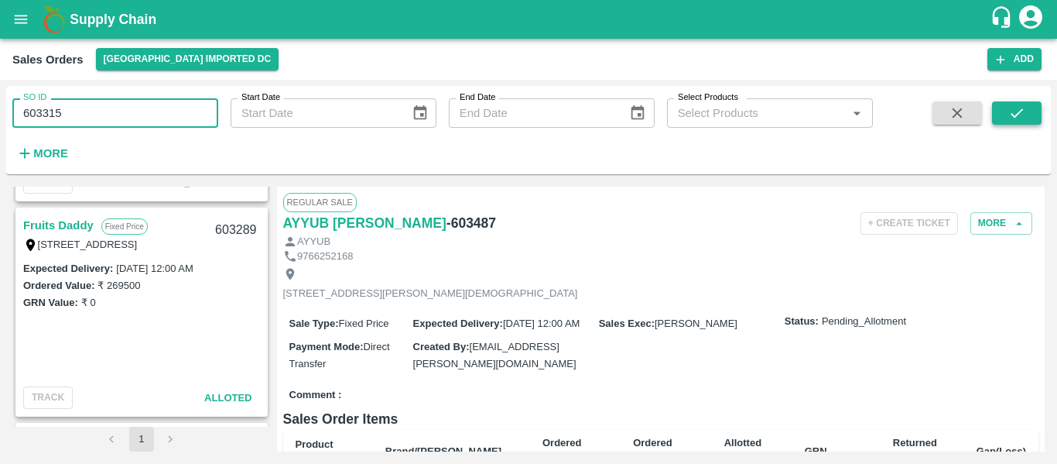
type input "603315"
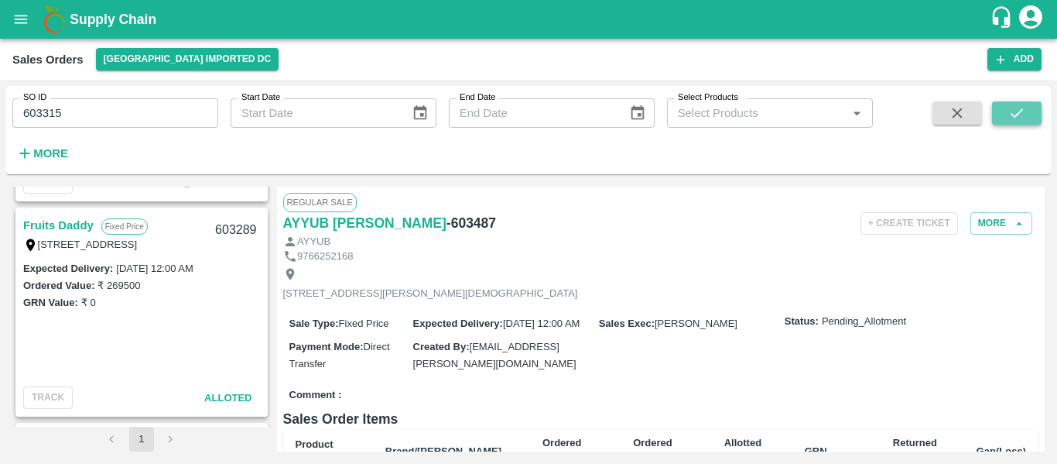
click at [1009, 115] on icon "submit" at bounding box center [1017, 112] width 17 height 17
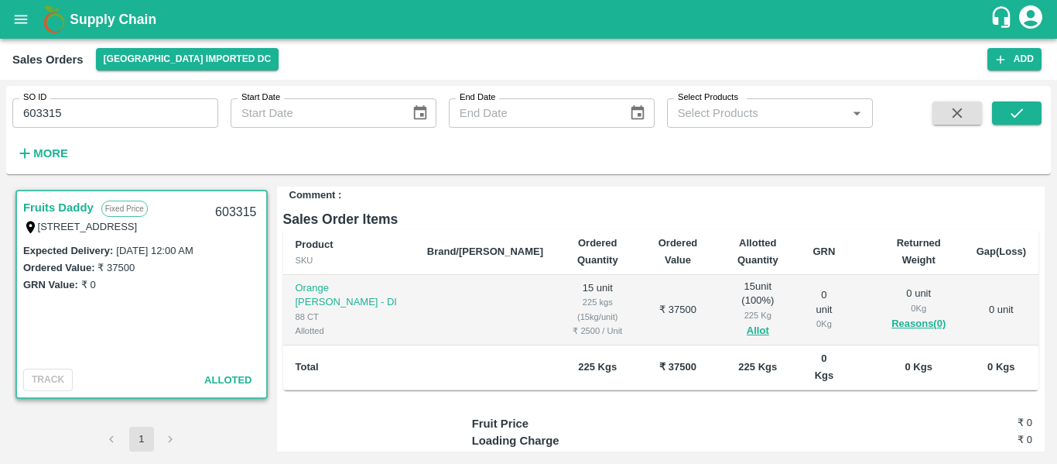
scroll to position [200, 0]
click at [89, 107] on input "603315" at bounding box center [115, 112] width 206 height 29
click at [1002, 111] on button "submit" at bounding box center [1017, 112] width 50 height 23
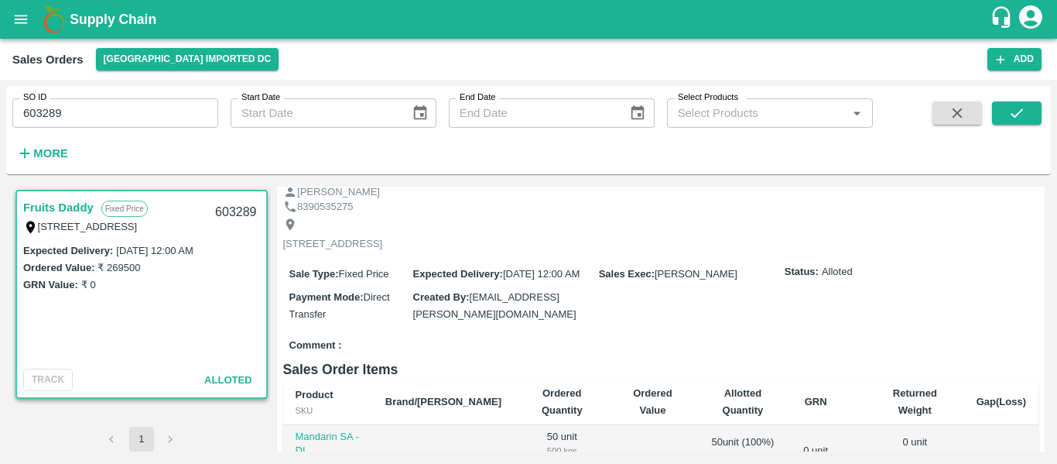
scroll to position [125, 0]
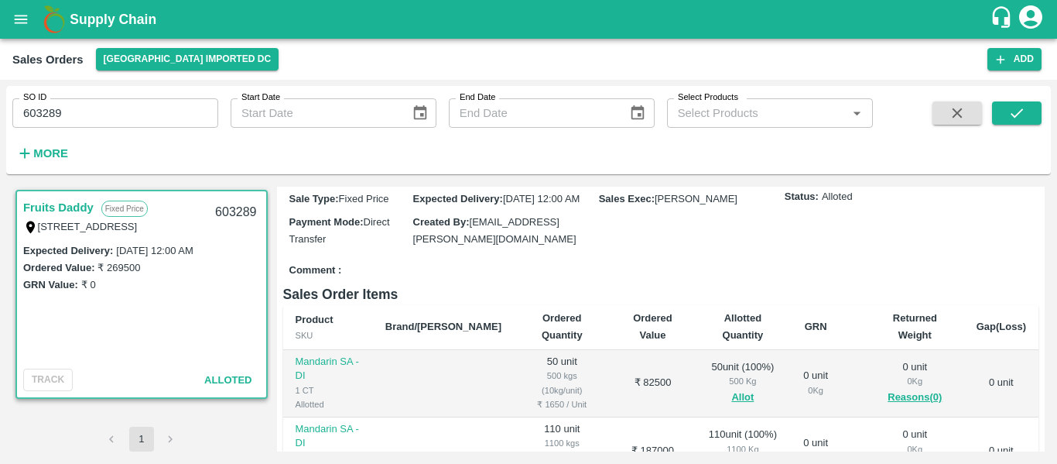
click at [126, 113] on input "603289" at bounding box center [115, 112] width 206 height 29
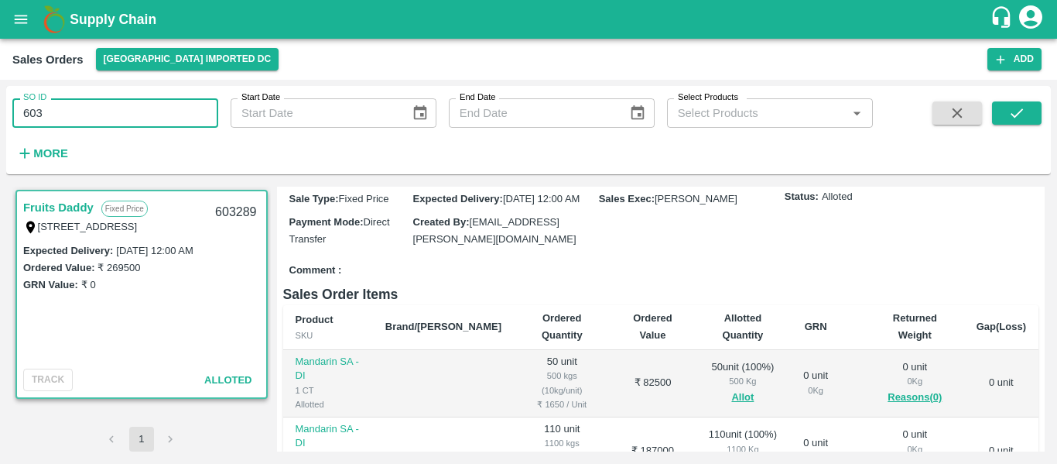
click at [90, 115] on input "603" at bounding box center [115, 112] width 206 height 29
type input "603445"
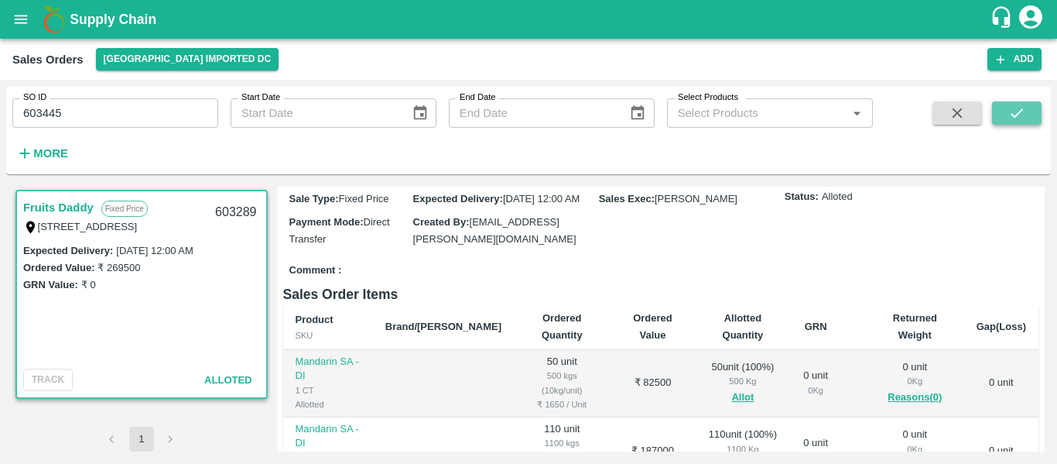
click at [1017, 123] on button "submit" at bounding box center [1017, 112] width 50 height 23
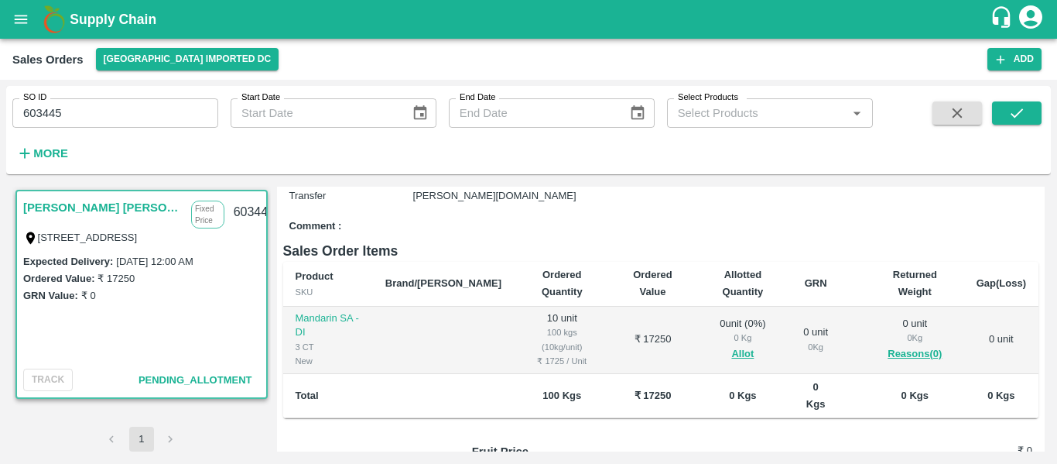
scroll to position [211, 0]
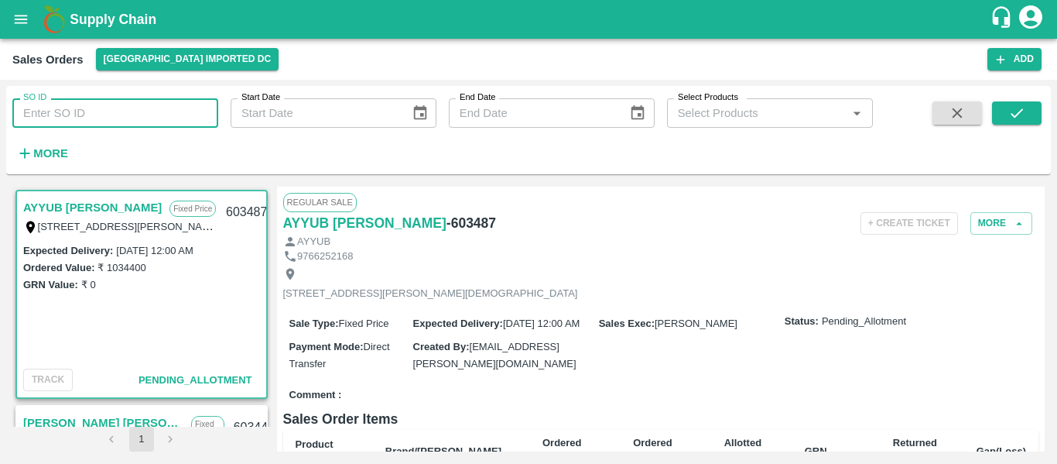
click at [71, 116] on input "SO ID" at bounding box center [115, 112] width 206 height 29
type input "603445"
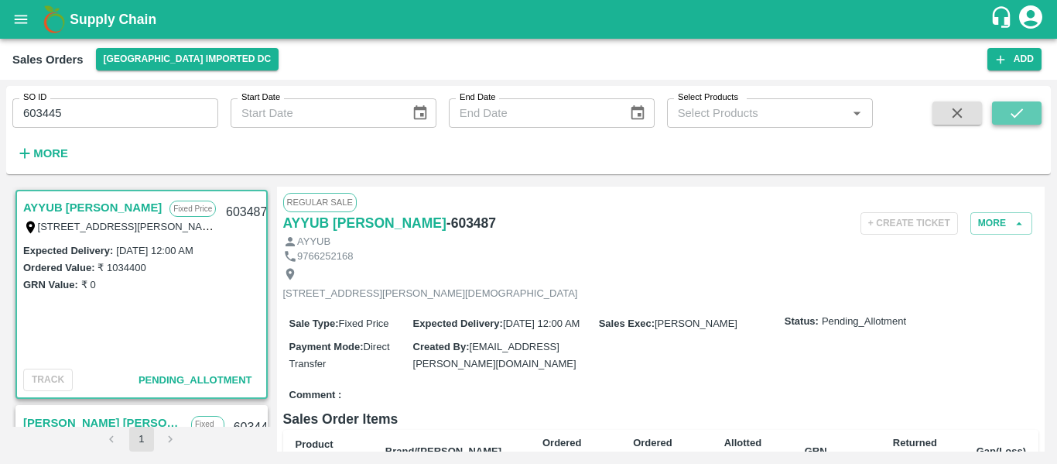
click at [1011, 111] on icon "submit" at bounding box center [1017, 112] width 17 height 17
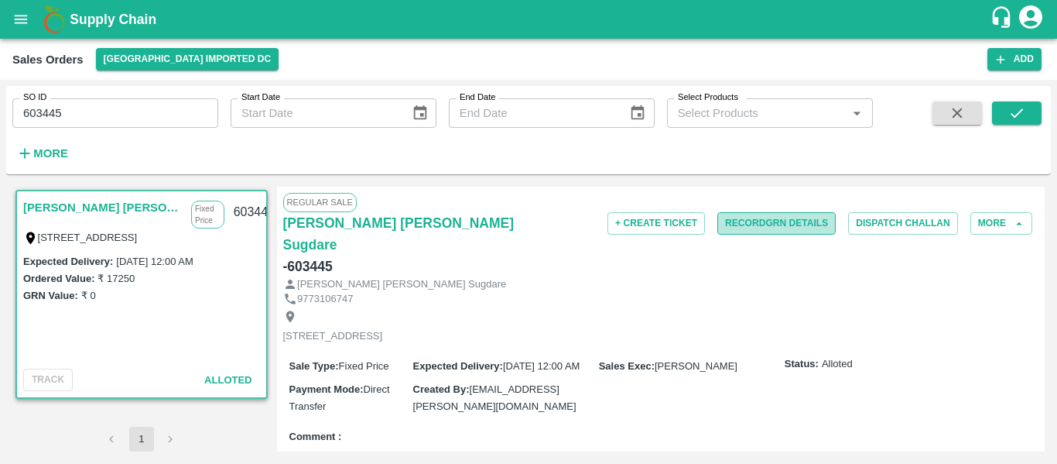
click at [760, 218] on button "Record GRN Details" at bounding box center [777, 223] width 118 height 22
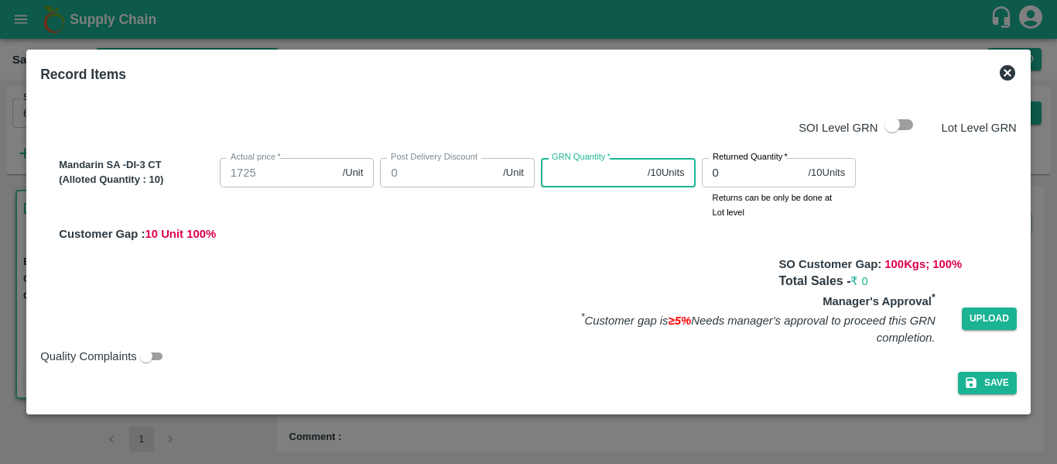
click at [566, 182] on input "GRN Quantity   *" at bounding box center [591, 172] width 101 height 29
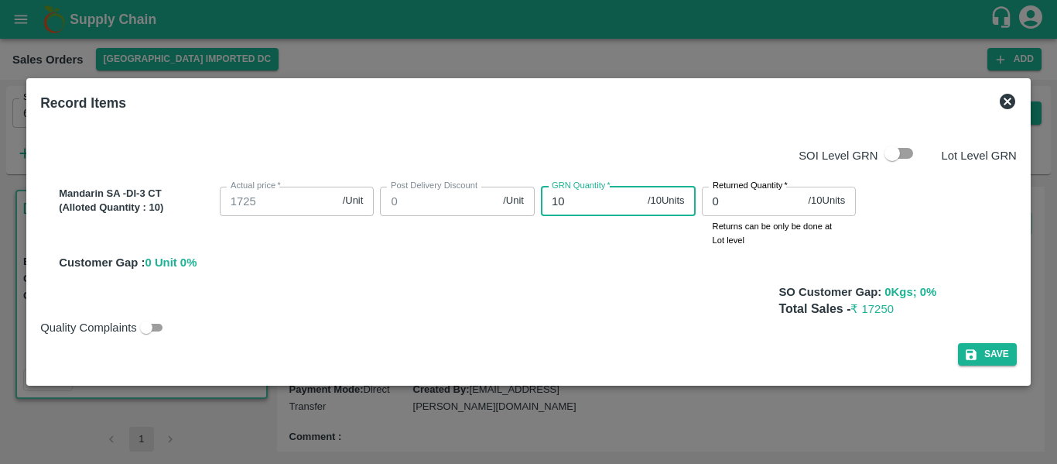
type input "10"
click at [971, 353] on icon "button" at bounding box center [971, 354] width 11 height 11
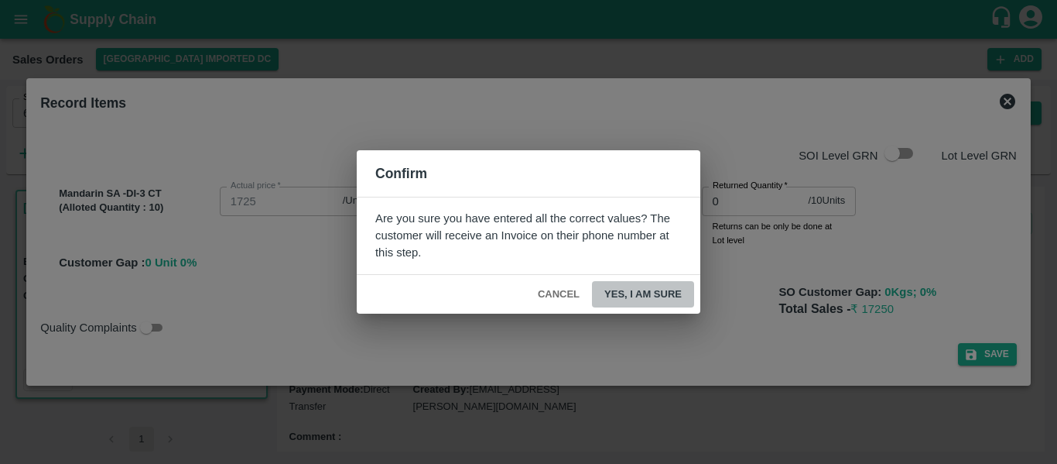
click at [625, 295] on button "Yes, I am sure" at bounding box center [643, 294] width 102 height 27
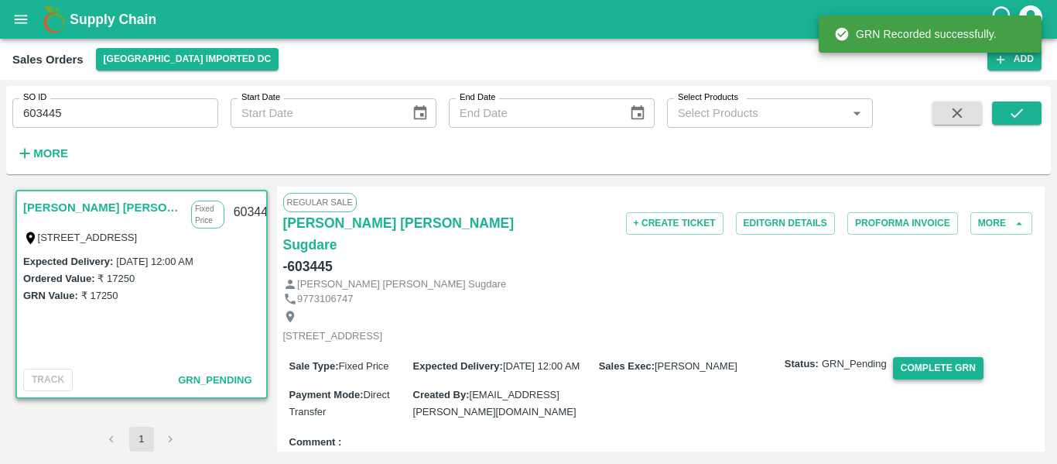
click at [920, 357] on button "Complete GRN" at bounding box center [938, 368] width 91 height 22
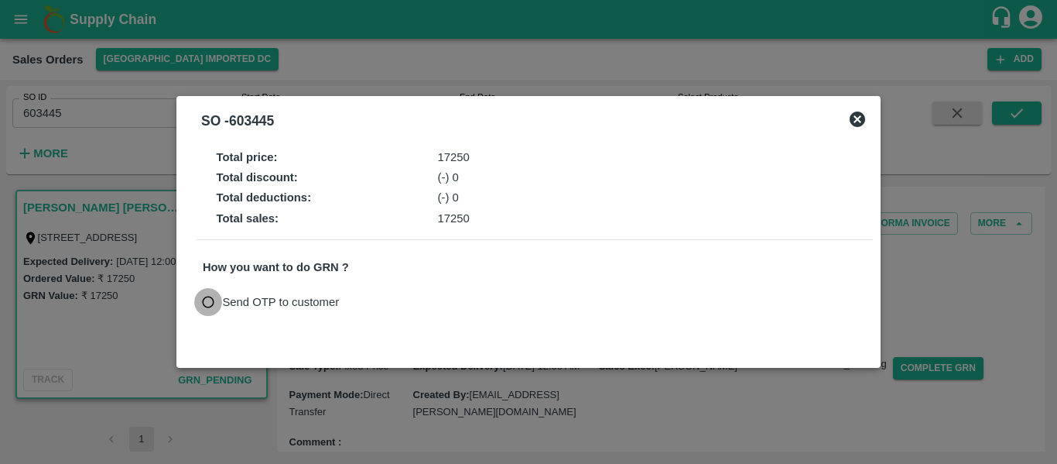
click at [207, 293] on input "Send OTP to customer" at bounding box center [208, 302] width 29 height 29
radio input "true"
click at [400, 293] on button "Send OTP" at bounding box center [382, 302] width 63 height 22
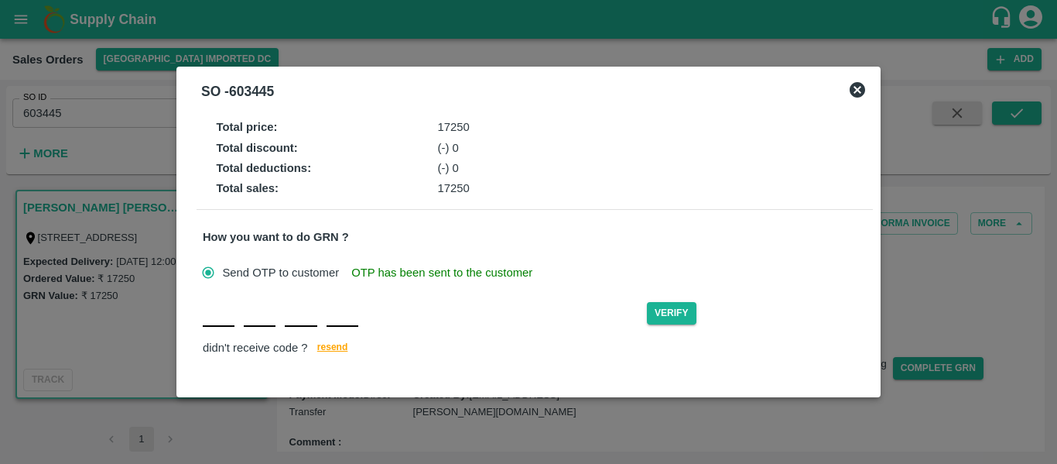
click at [228, 317] on input "text" at bounding box center [219, 313] width 32 height 28
type input "D"
type input "H"
type input "Y"
type input "W"
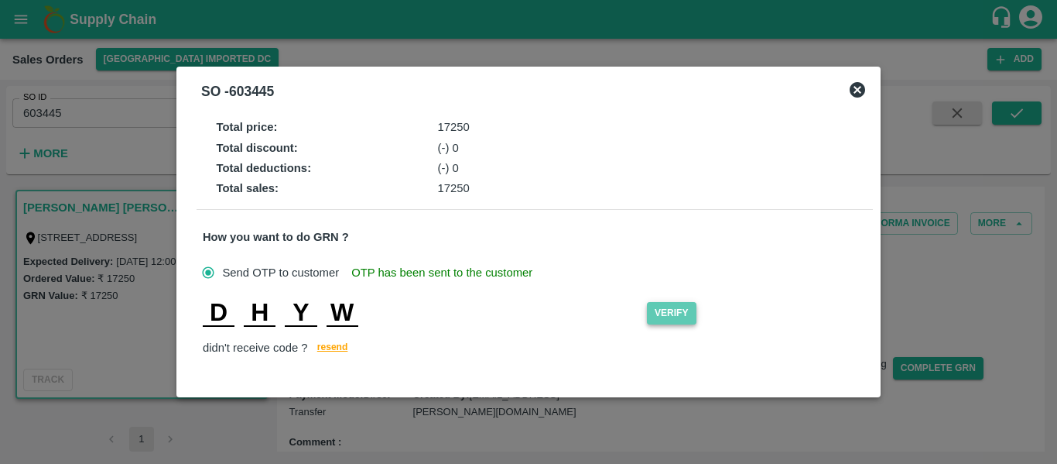
click at [670, 320] on button "Verify" at bounding box center [672, 313] width 50 height 22
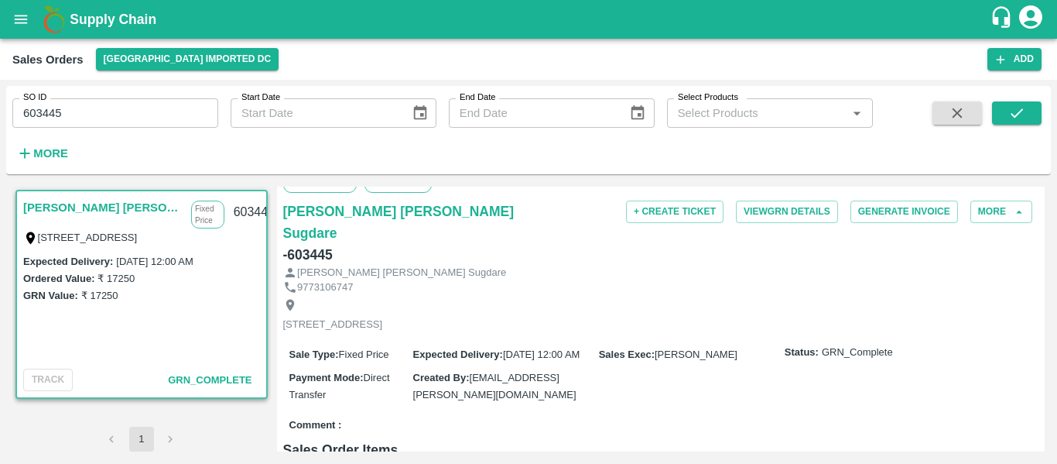
scroll to position [28, 0]
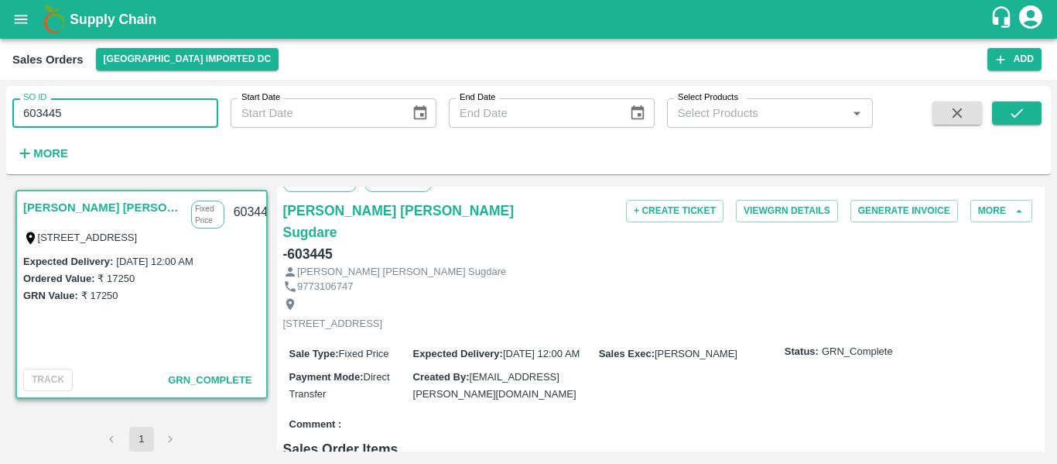
drag, startPoint x: 123, startPoint y: 107, endPoint x: 0, endPoint y: 106, distance: 123.1
click at [0, 106] on div "SO ID 603445 SO ID Start Date Start Date End Date End Date Select Products Sele…" at bounding box center [528, 272] width 1057 height 384
paste input "text"
type input "602919"
click at [1004, 105] on button "submit" at bounding box center [1017, 112] width 50 height 23
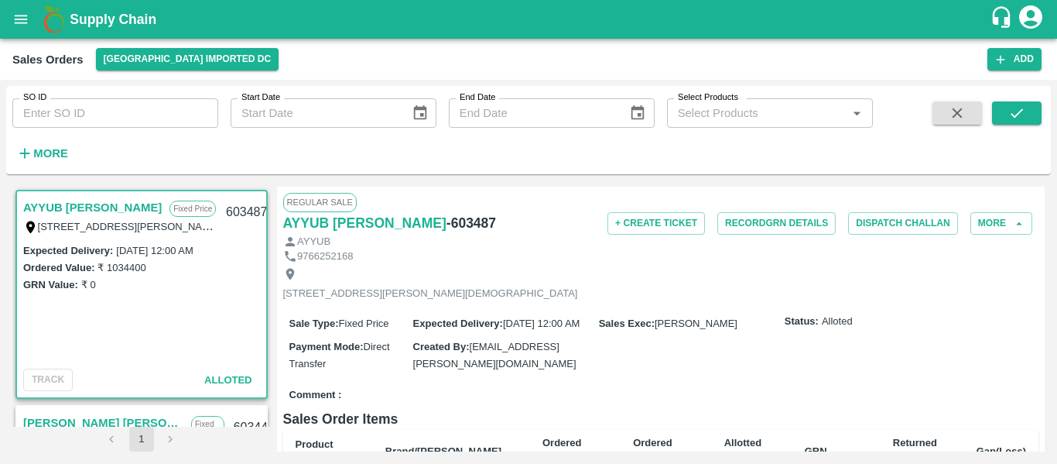
click at [100, 205] on link "AYYUB [PERSON_NAME]" at bounding box center [92, 207] width 139 height 20
click at [800, 217] on button "Record GRN Details" at bounding box center [777, 223] width 118 height 22
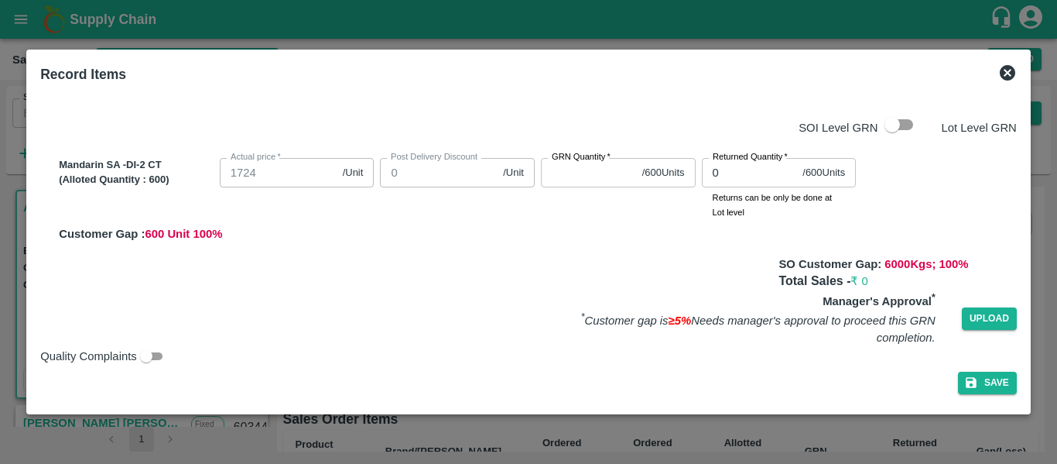
click at [584, 171] on input "GRN Quantity   *" at bounding box center [588, 172] width 95 height 29
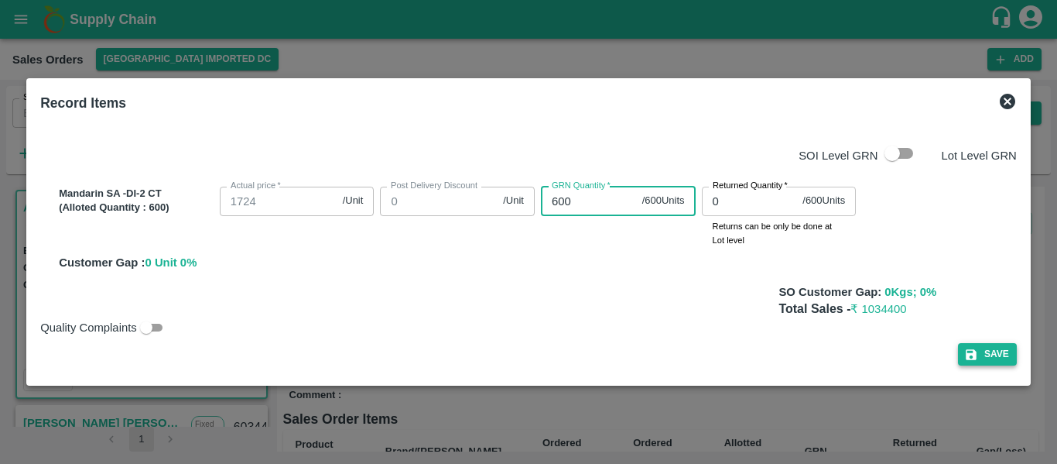
type input "600"
click at [993, 352] on button "Save" at bounding box center [987, 354] width 59 height 22
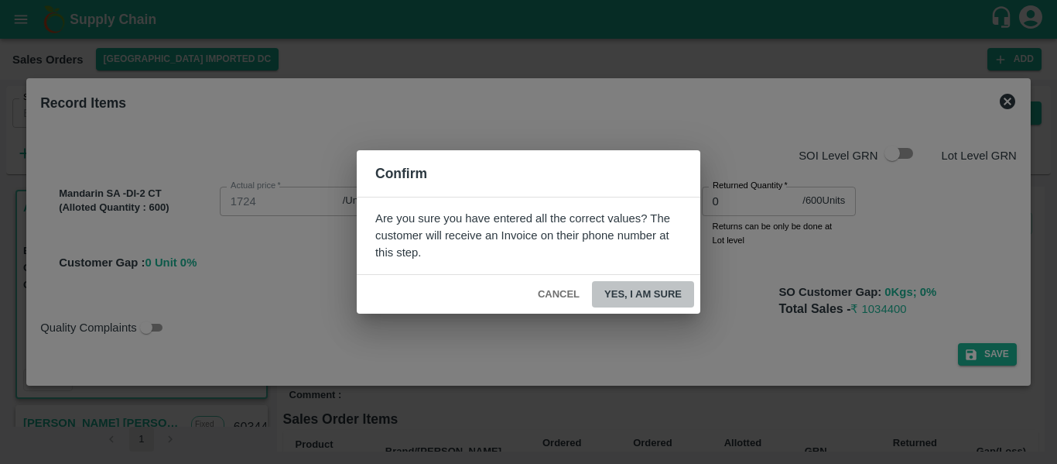
click at [648, 293] on button "Yes, I am sure" at bounding box center [643, 294] width 102 height 27
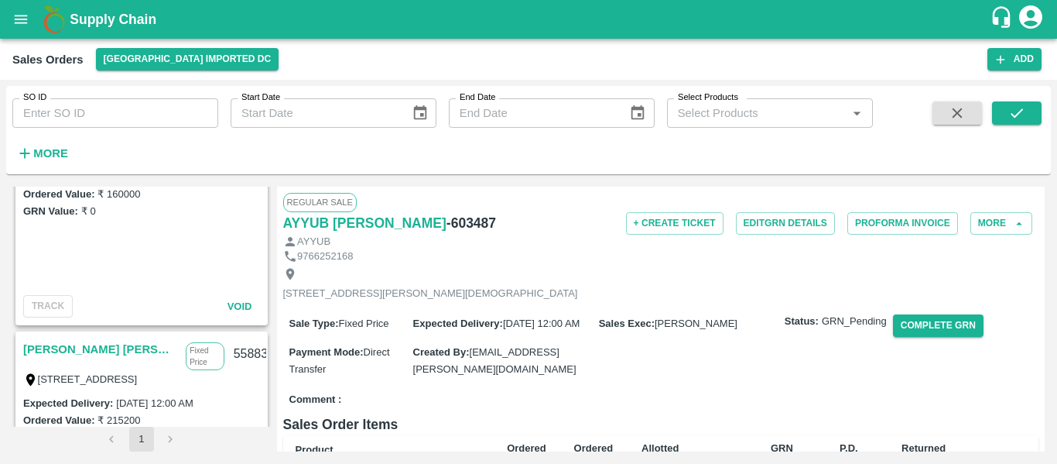
scroll to position [2321, 0]
